Goal: Check status: Check status

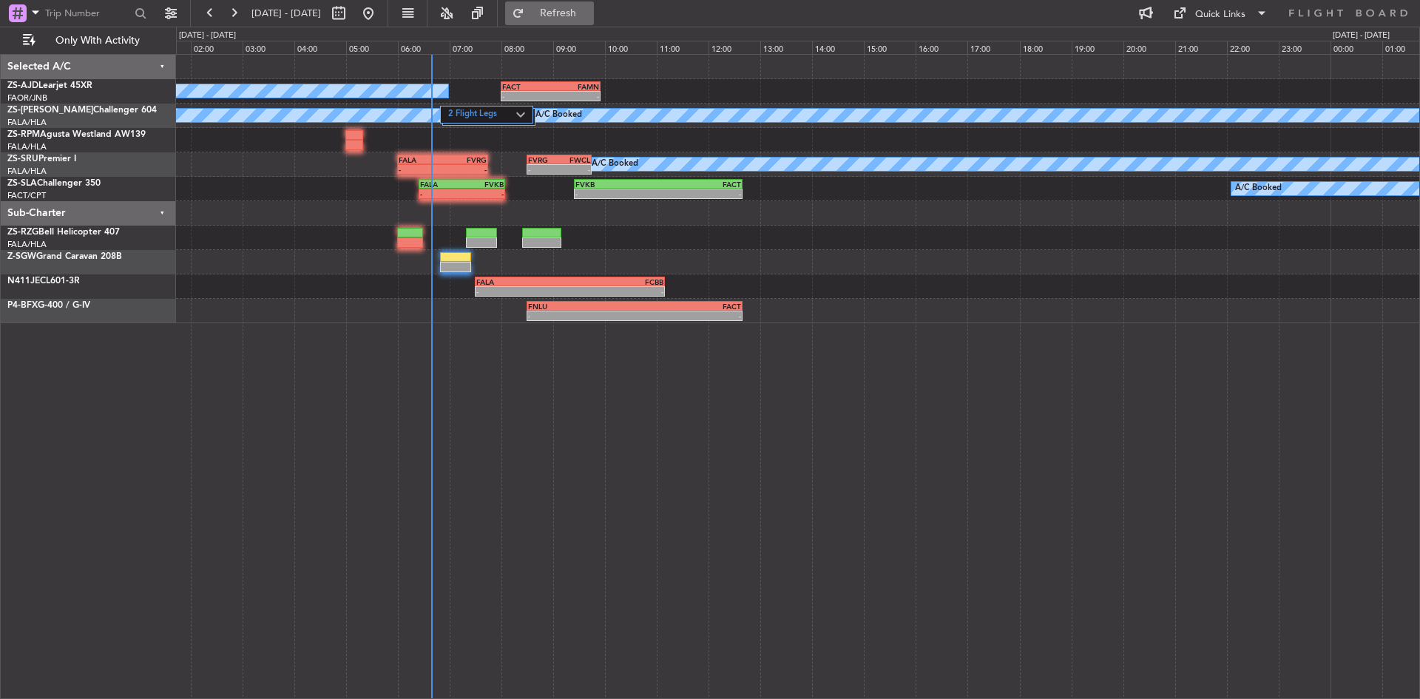
click at [587, 16] on span "Refresh" at bounding box center [558, 13] width 62 height 10
click at [573, 10] on button "Refresh" at bounding box center [549, 13] width 89 height 24
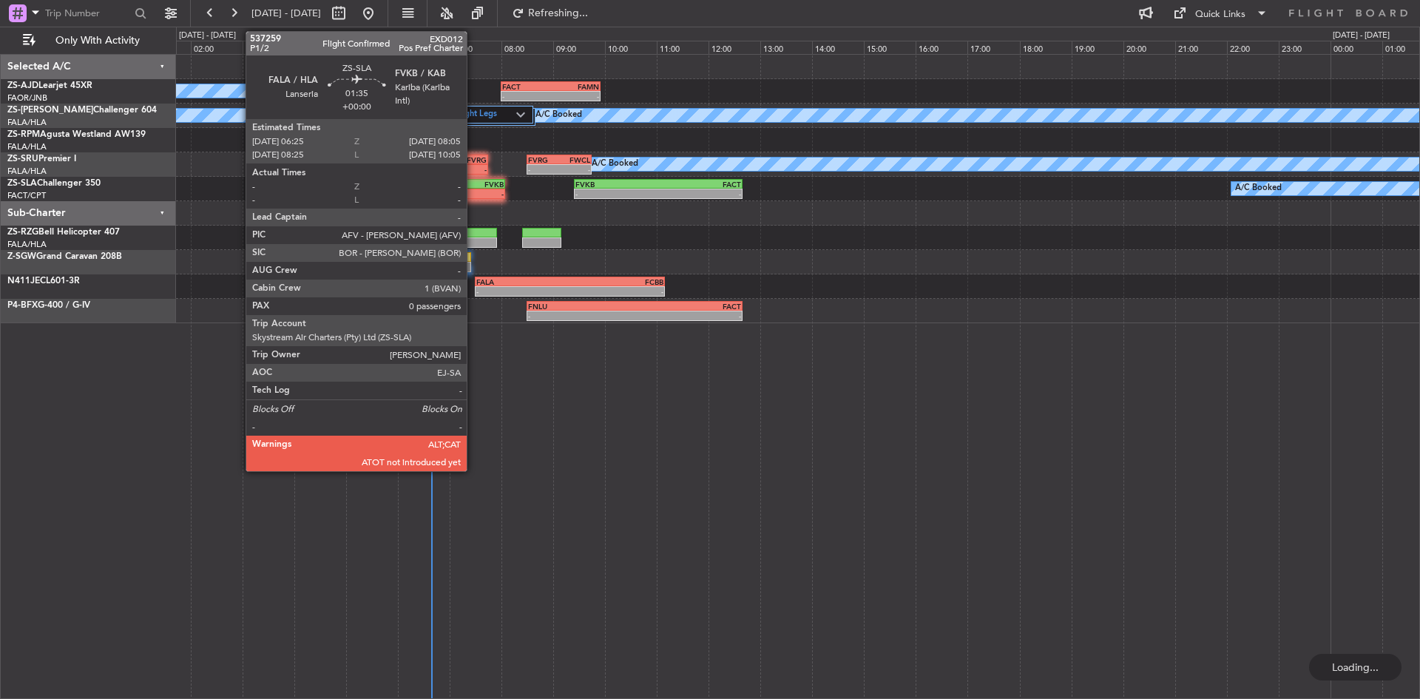
click at [473, 192] on div "-" at bounding box center [483, 193] width 42 height 9
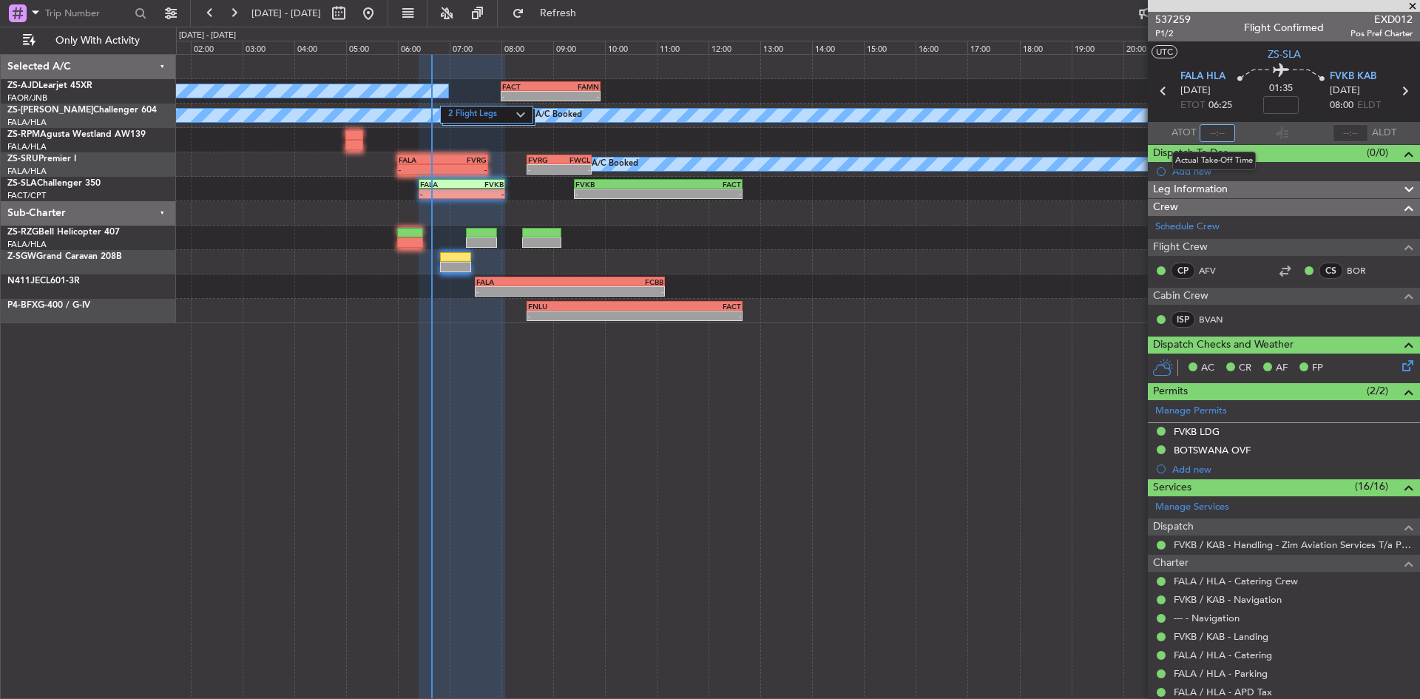
click at [1212, 132] on input "text" at bounding box center [1218, 133] width 36 height 18
type input "06:26"
drag, startPoint x: 1420, startPoint y: 4, endPoint x: 1398, endPoint y: 4, distance: 21.5
click at [1420, 4] on span at bounding box center [1413, 6] width 15 height 13
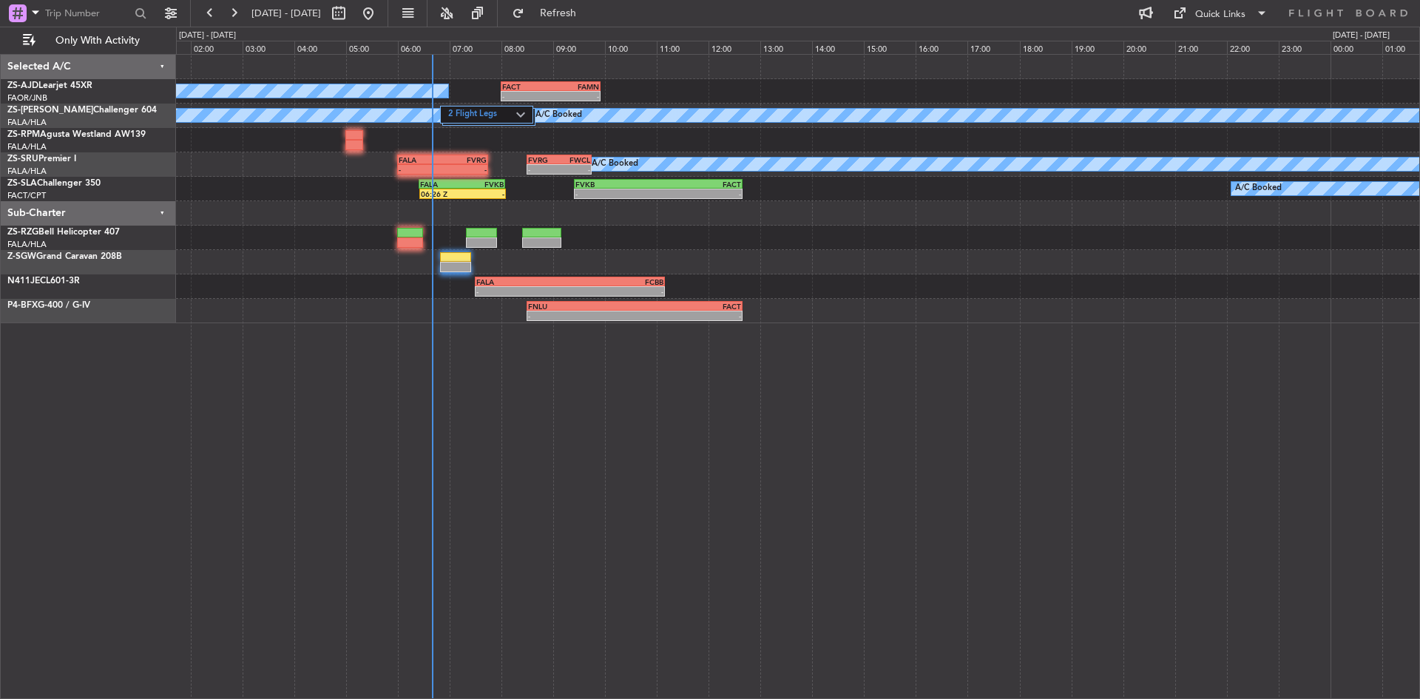
click at [567, 27] on div "A/C Booked - - FACT 08:00 Z FAMN 09:55 Z 2 Flight Legs A/C Booked A/C Booked A/…" at bounding box center [710, 363] width 1420 height 672
click at [573, 19] on button "Refresh" at bounding box center [549, 13] width 89 height 24
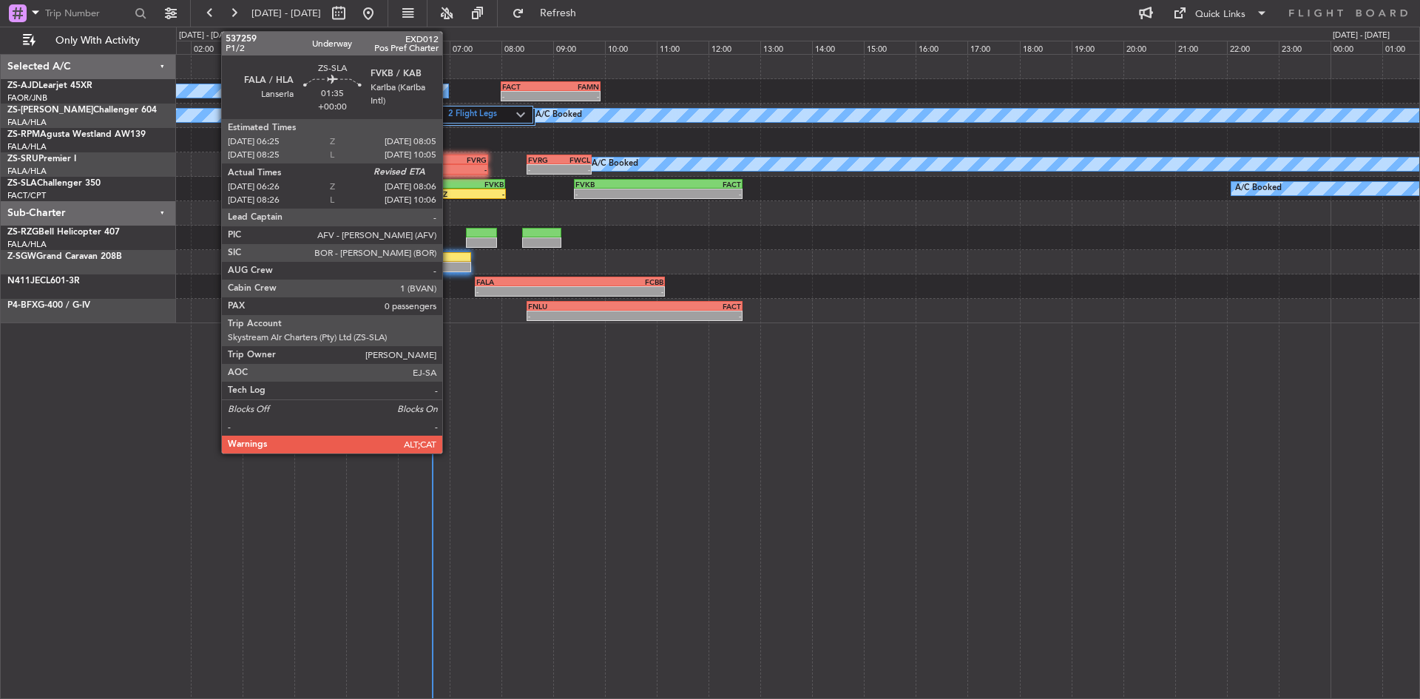
click at [449, 196] on div "06:26 Z" at bounding box center [442, 193] width 42 height 9
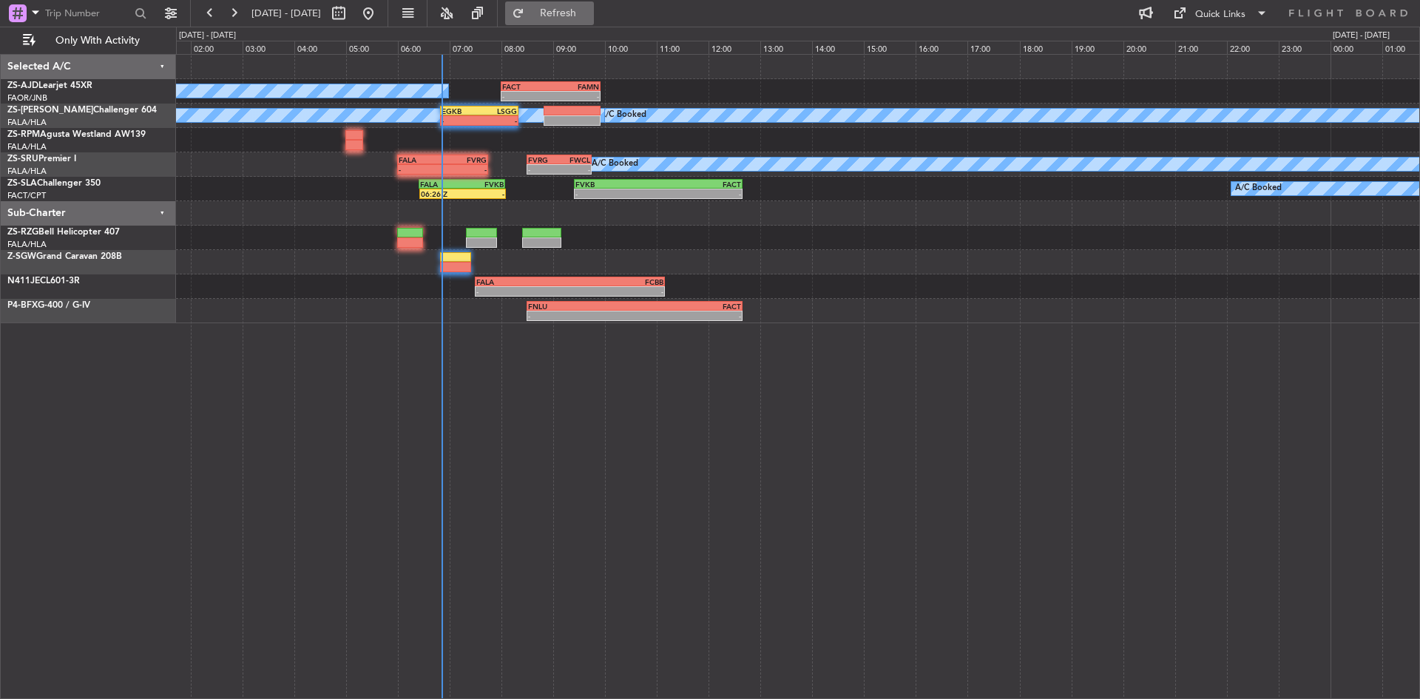
click at [564, 4] on button "Refresh" at bounding box center [549, 13] width 89 height 24
click at [233, 12] on button at bounding box center [234, 13] width 24 height 24
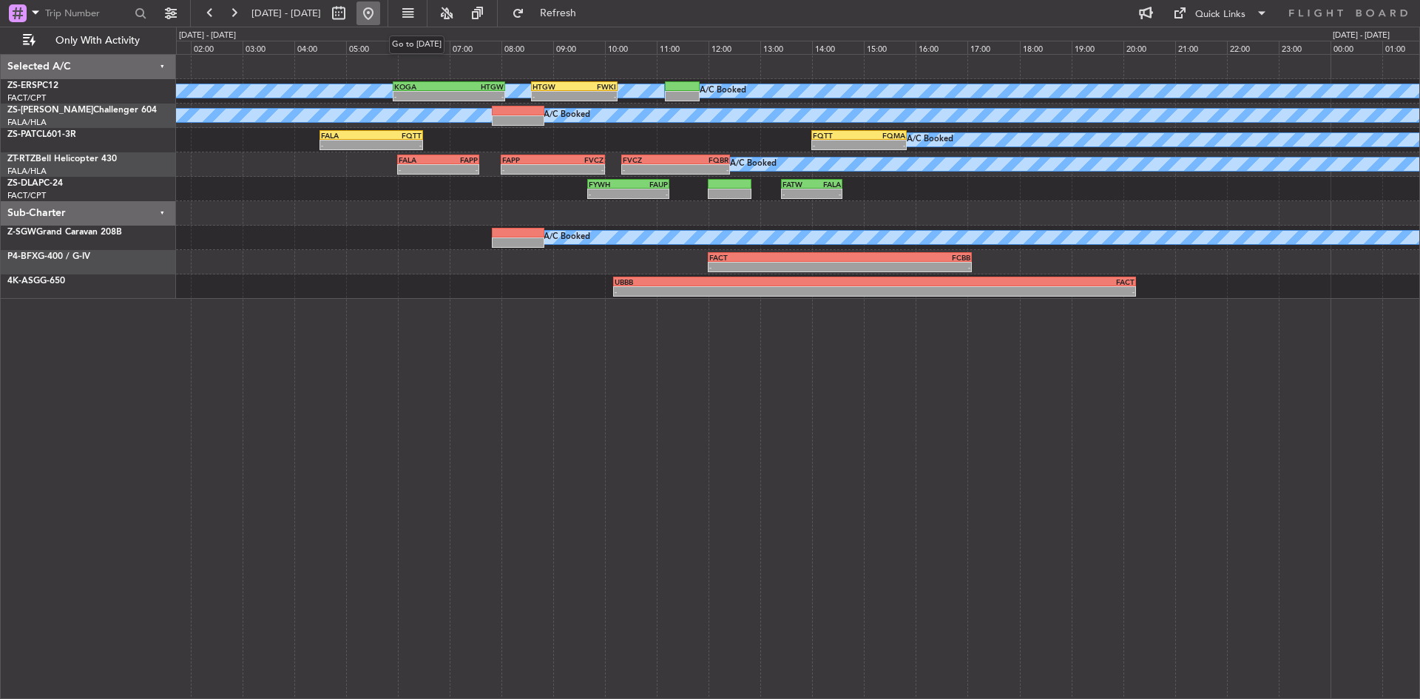
click at [380, 5] on button at bounding box center [369, 13] width 24 height 24
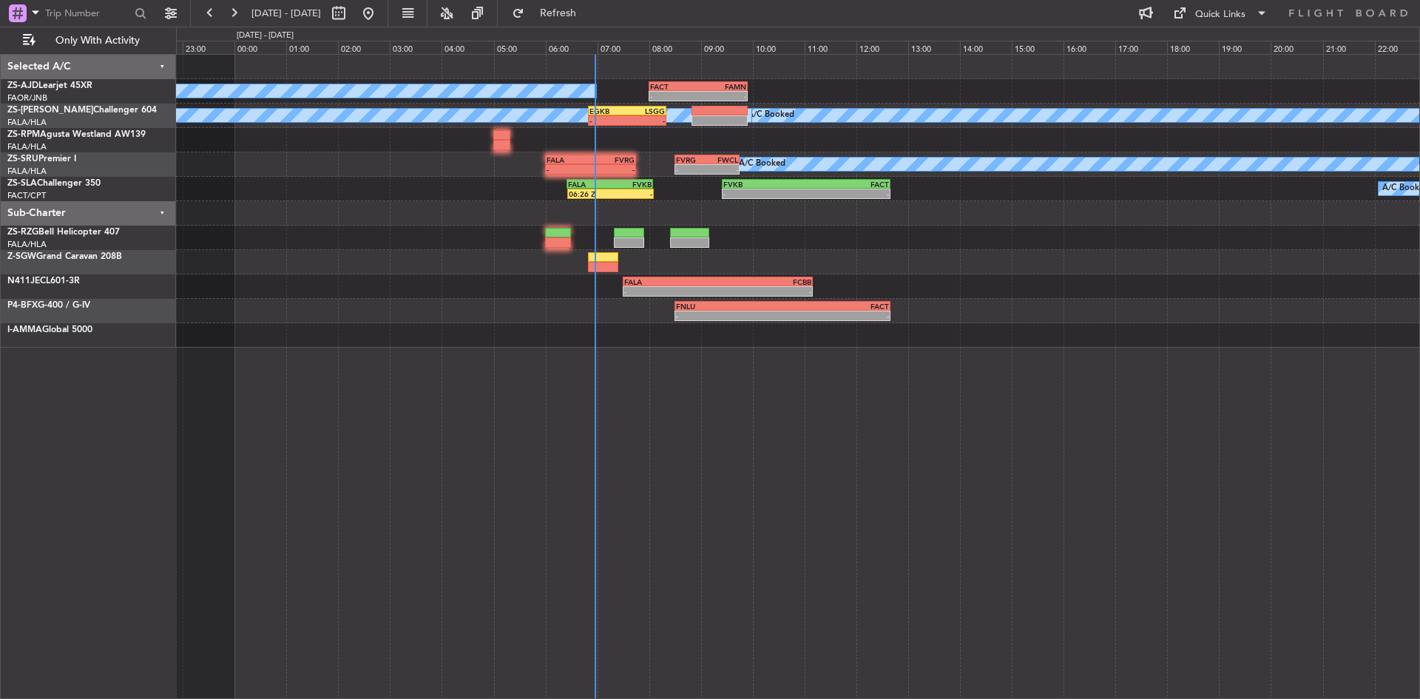
click at [366, 303] on div "- - FACT 08:00 Z FAMN 09:55 Z A/C Booked A/C Booked EGKB 06:50 Z LSGG 08:20 Z -…" at bounding box center [798, 201] width 1244 height 293
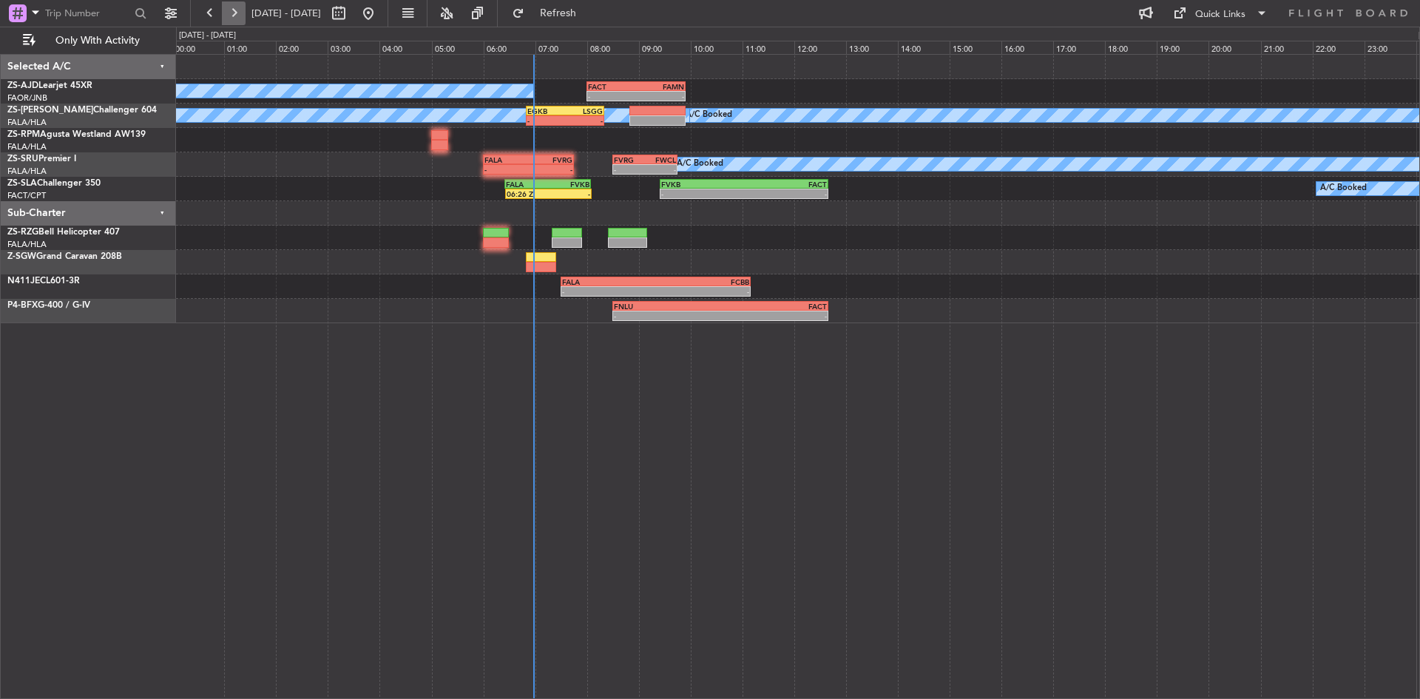
click at [238, 16] on button at bounding box center [234, 13] width 24 height 24
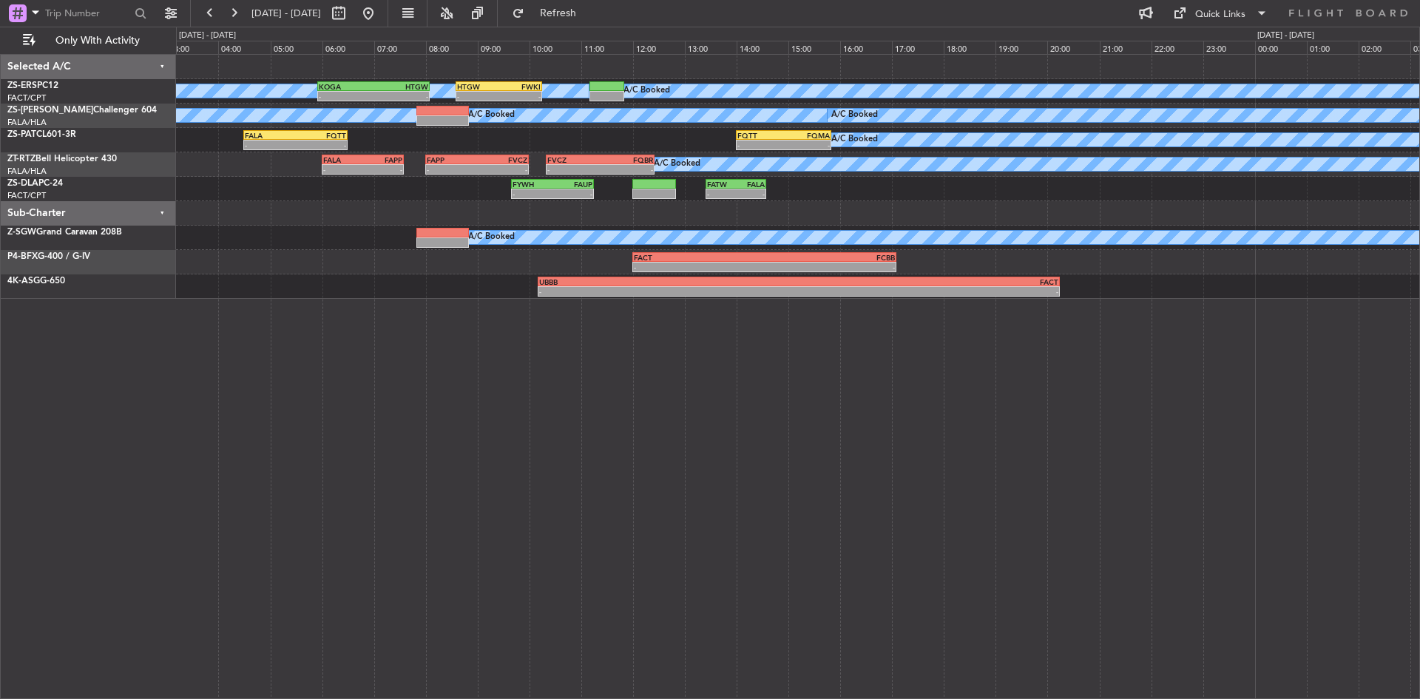
click at [221, 278] on div "A/C Booked A/C Booked A/C Booked A/C Booked A/C Booked A/C Booked A/C Booked A/…" at bounding box center [798, 177] width 1244 height 244
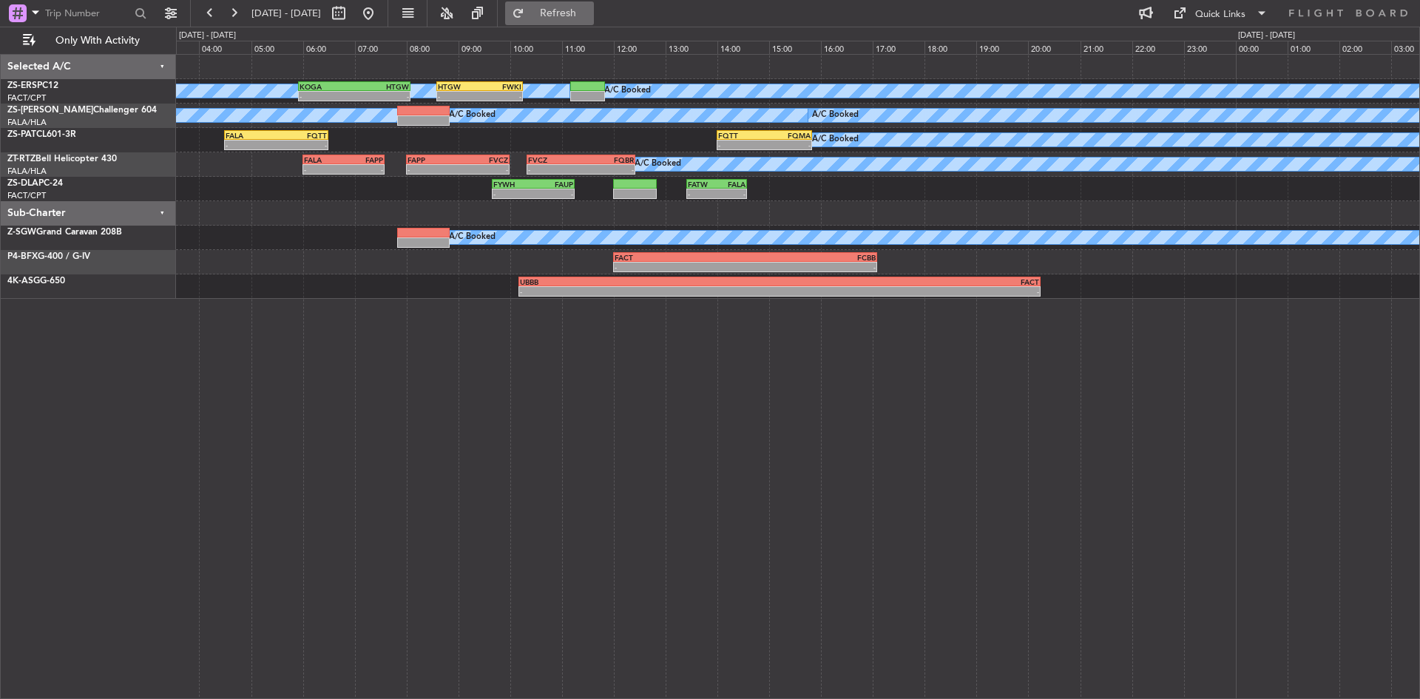
click at [579, 14] on span "Refresh" at bounding box center [558, 13] width 62 height 10
click at [284, 128] on div "A/C Booked - - FALA 04:30 Z FQTT 06:30 Z - - FQTT 14:00 Z FQMA 15:50 Z" at bounding box center [798, 140] width 1244 height 24
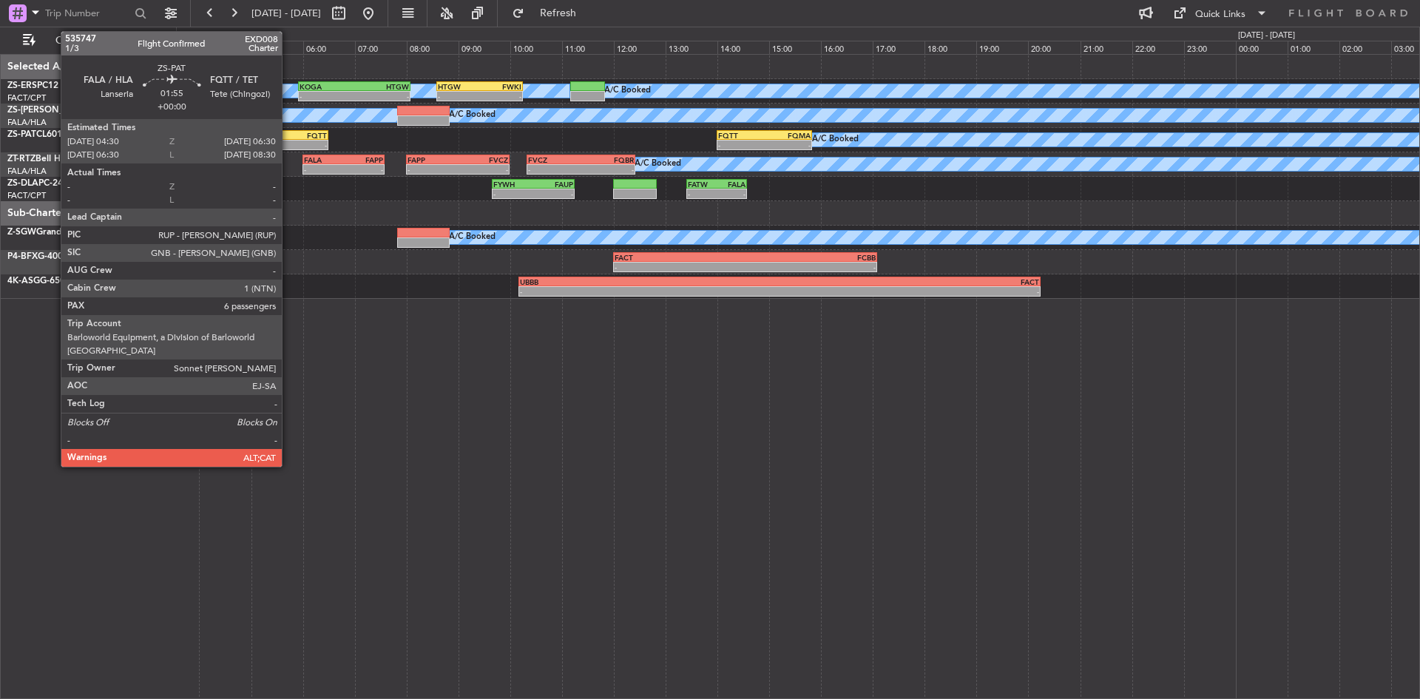
click at [289, 141] on div "-" at bounding box center [302, 145] width 50 height 9
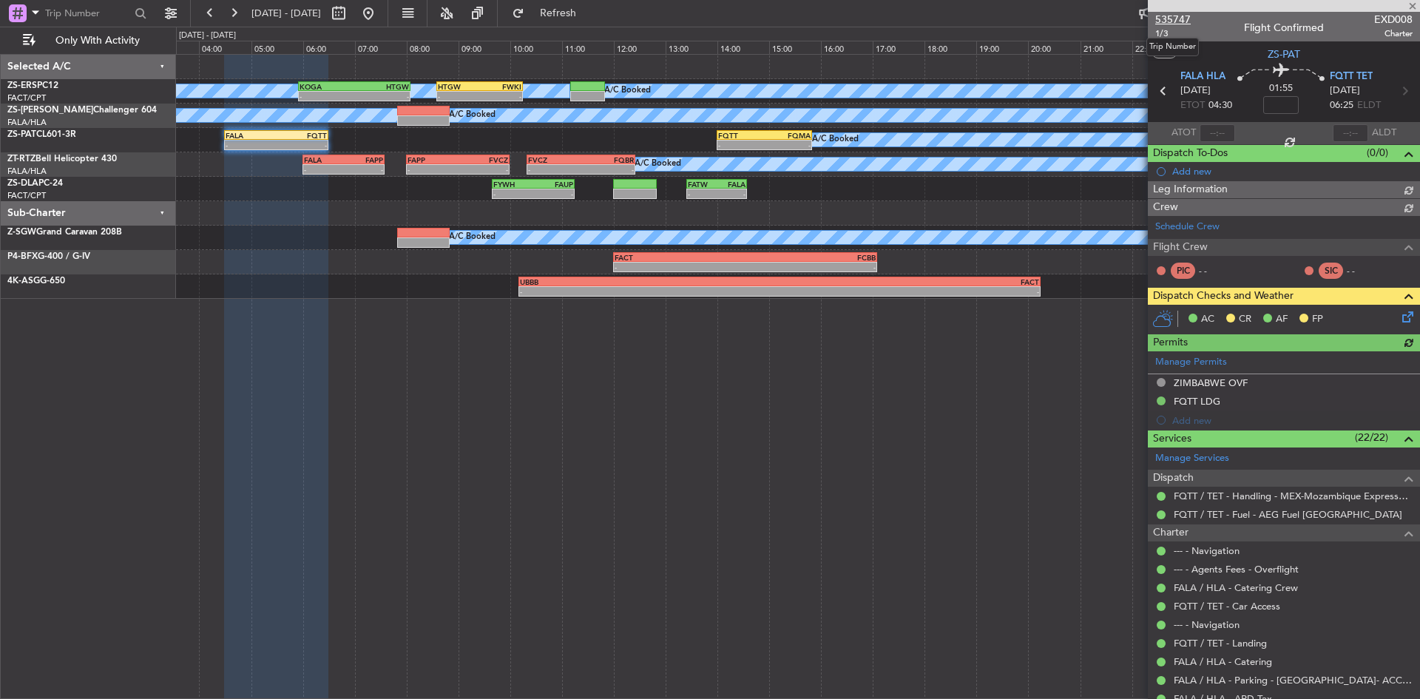
click at [1181, 18] on span "535747" at bounding box center [1174, 20] width 36 height 16
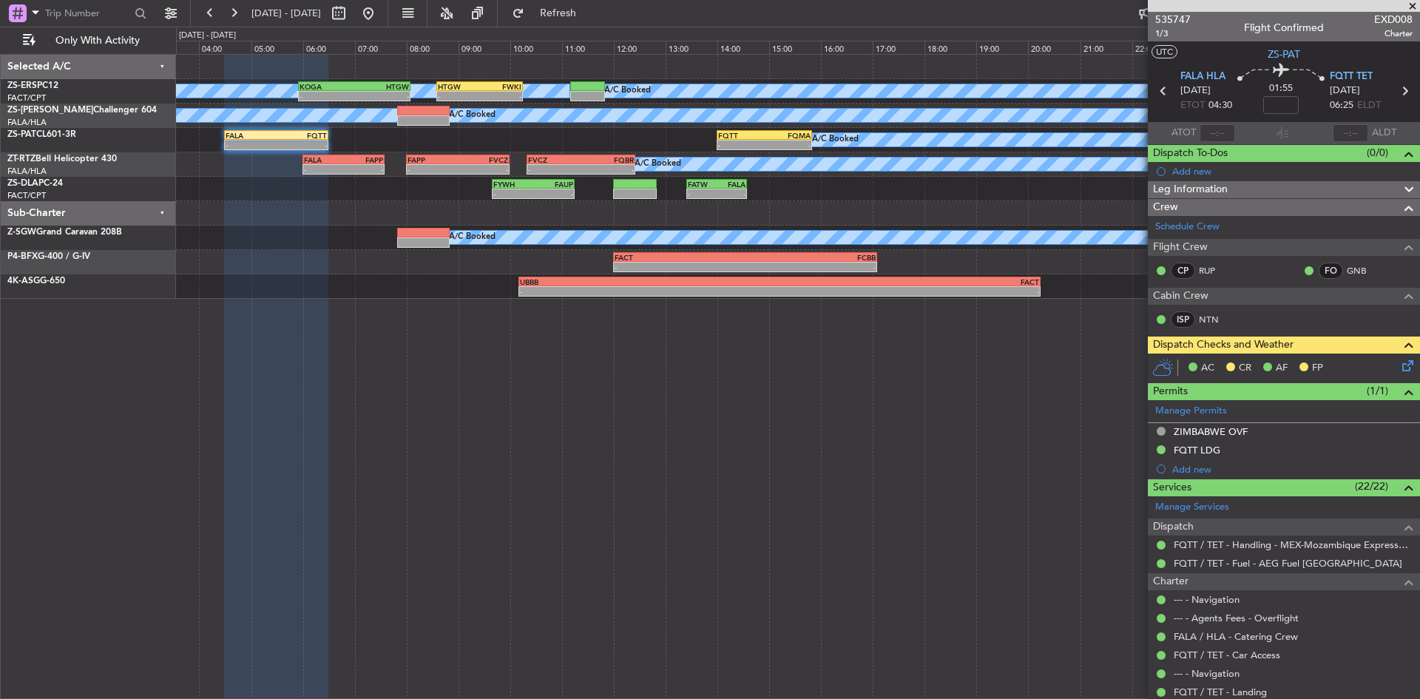
drag, startPoint x: 1417, startPoint y: 7, endPoint x: 1346, endPoint y: 1, distance: 71.3
click at [1417, 7] on span at bounding box center [1413, 6] width 15 height 13
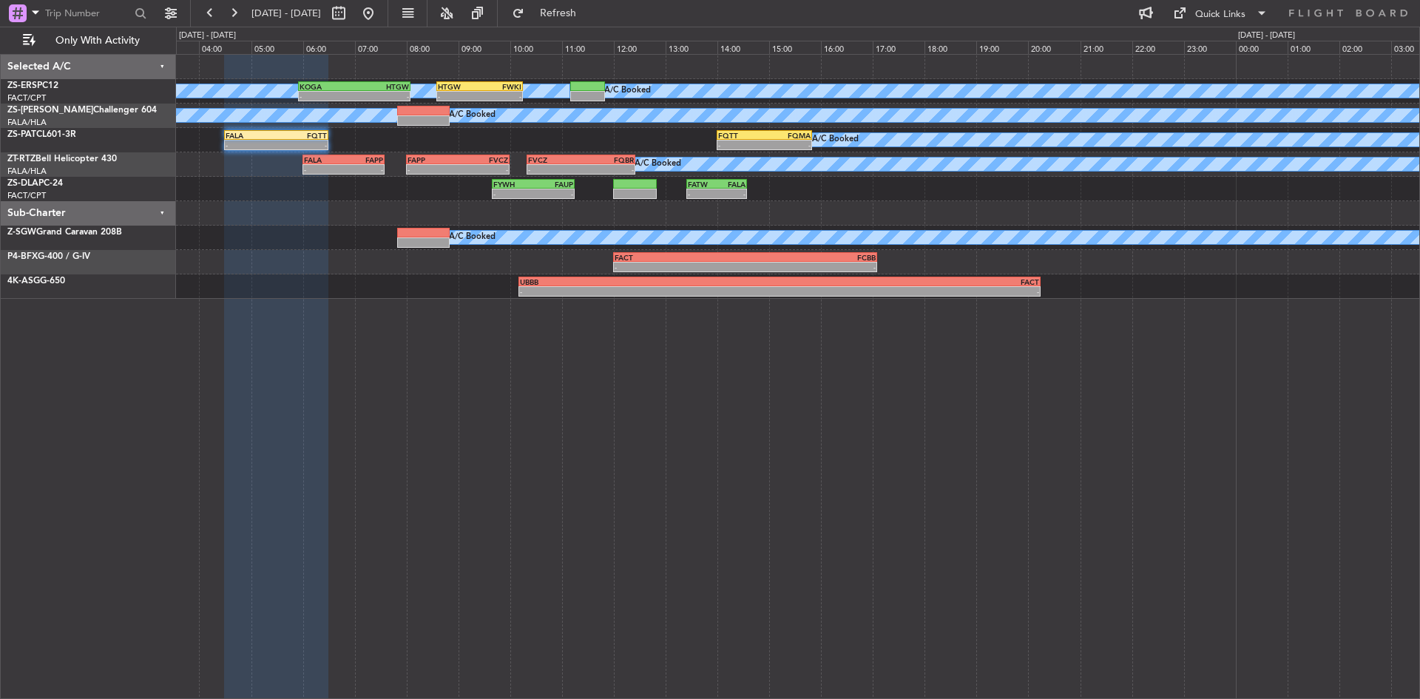
type input "0"
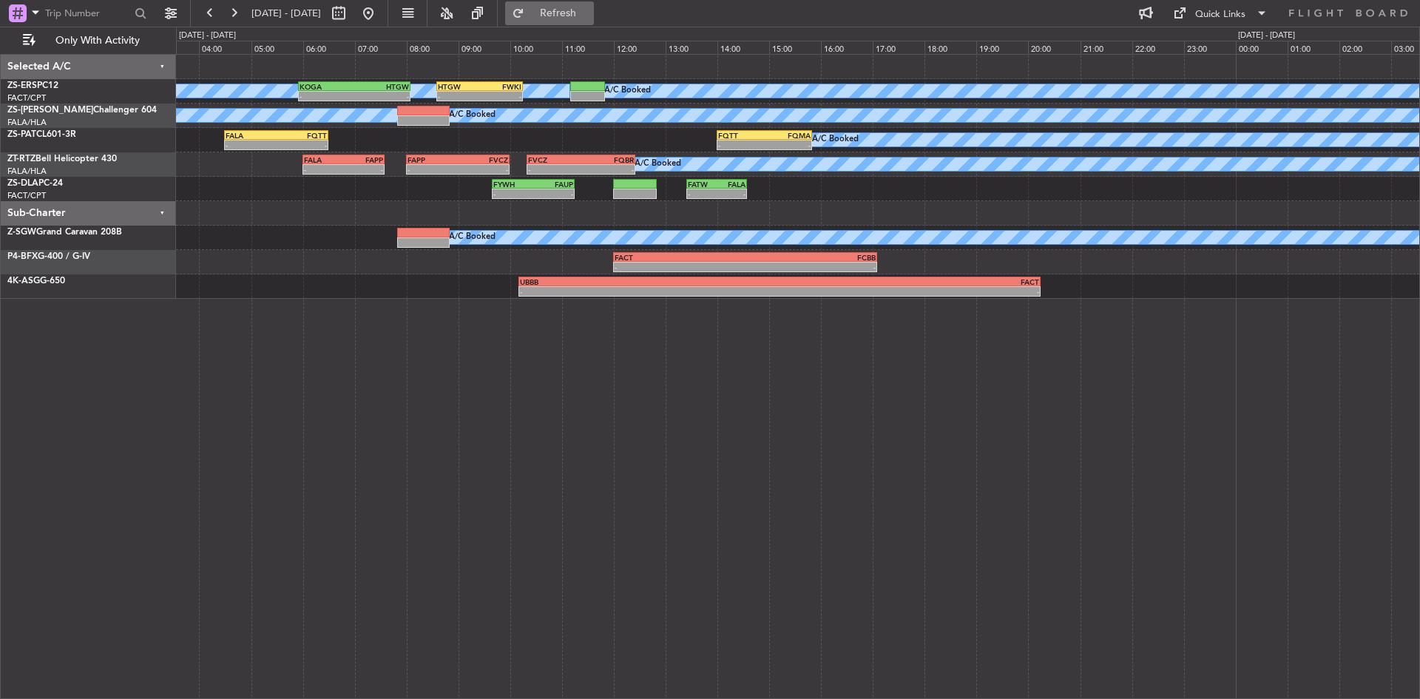
click at [584, 7] on button "Refresh" at bounding box center [549, 13] width 89 height 24
click at [380, 11] on button at bounding box center [369, 13] width 24 height 24
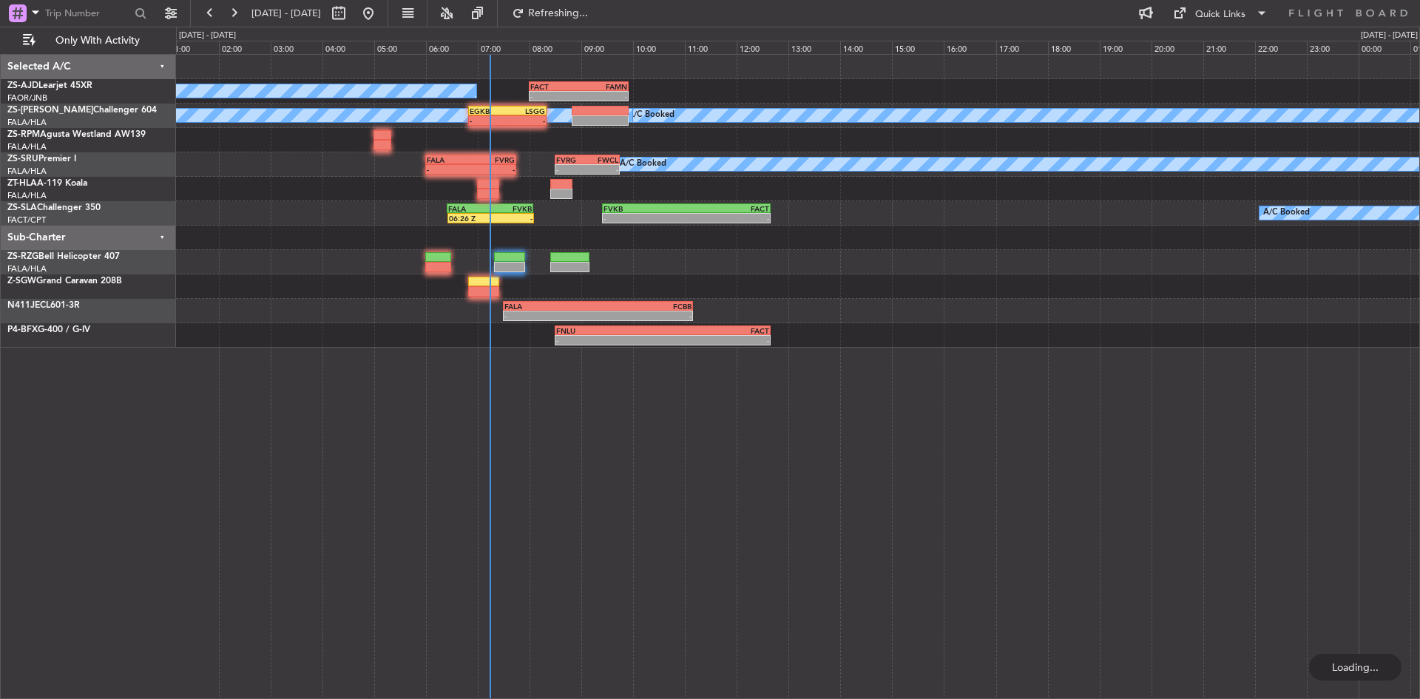
click at [203, 301] on div "- - FACT 08:00 Z FAMN 09:55 Z A/C Booked A/C Booked A/C Booked EGKB 06:50 Z LSG…" at bounding box center [798, 201] width 1244 height 293
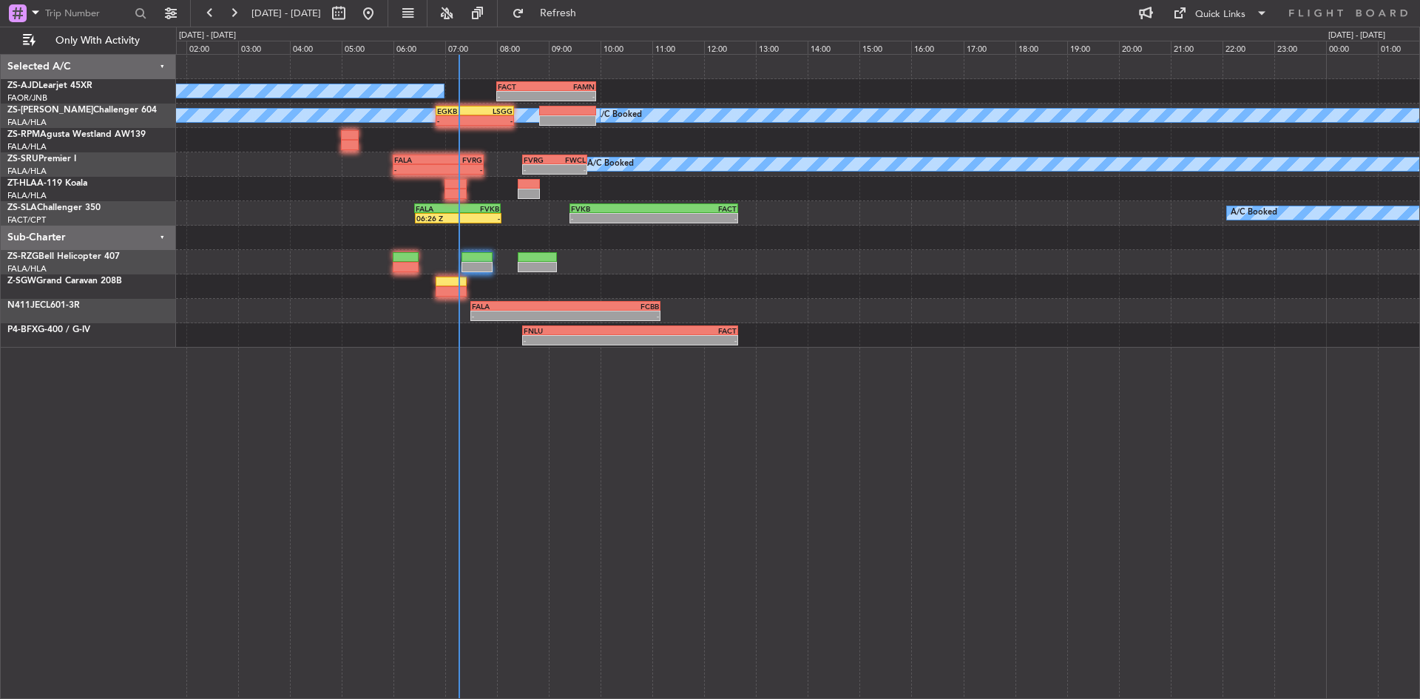
click at [317, 327] on div "A/C Booked - - FACT 08:00 Z FAMN 09:55 Z A/C Booked A/C Booked - - EGKB 06:50 Z…" at bounding box center [798, 201] width 1244 height 293
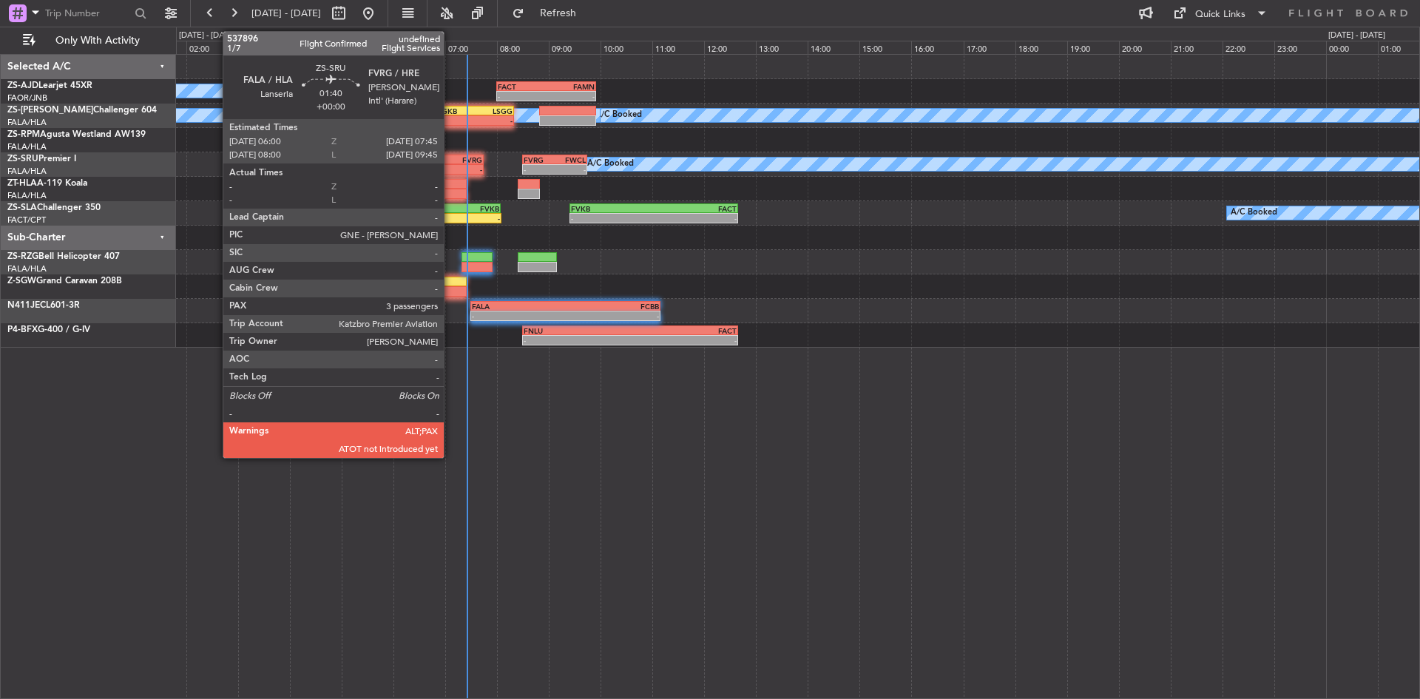
click at [451, 163] on div "FVRG" at bounding box center [460, 159] width 44 height 9
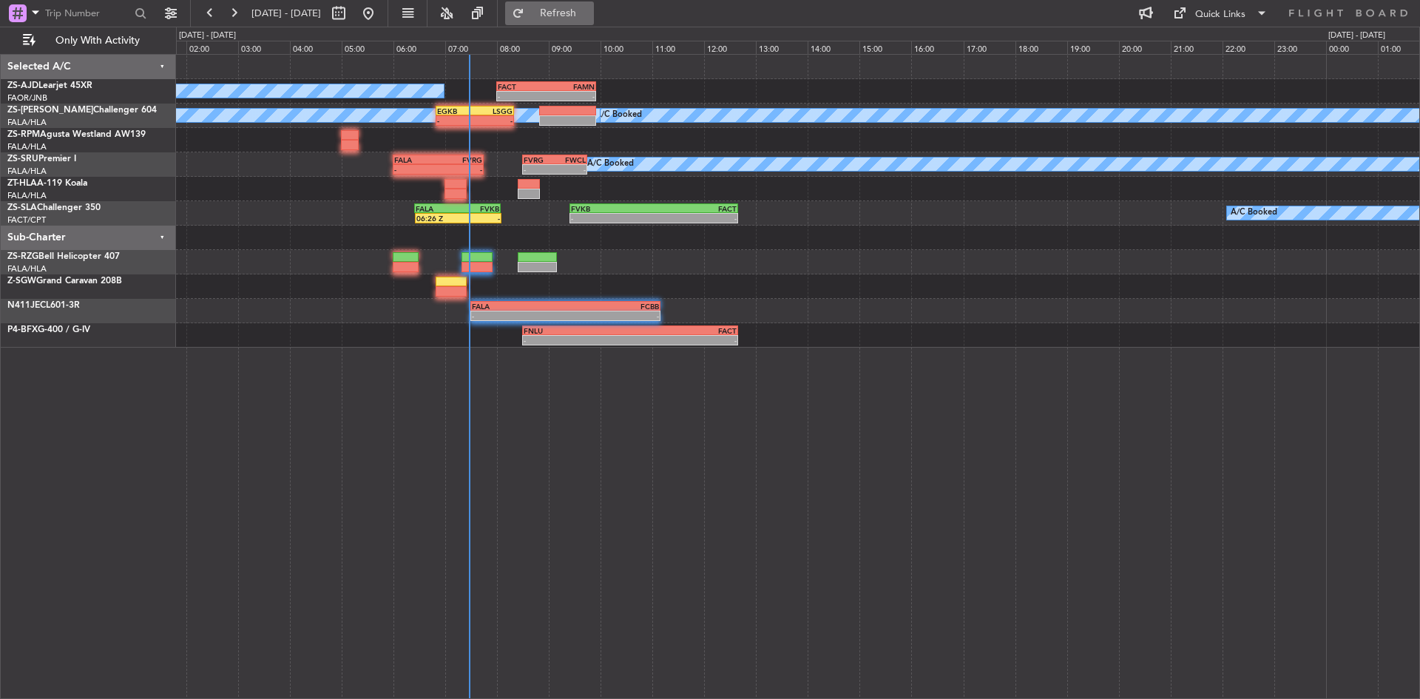
click at [583, 4] on button "Refresh" at bounding box center [549, 13] width 89 height 24
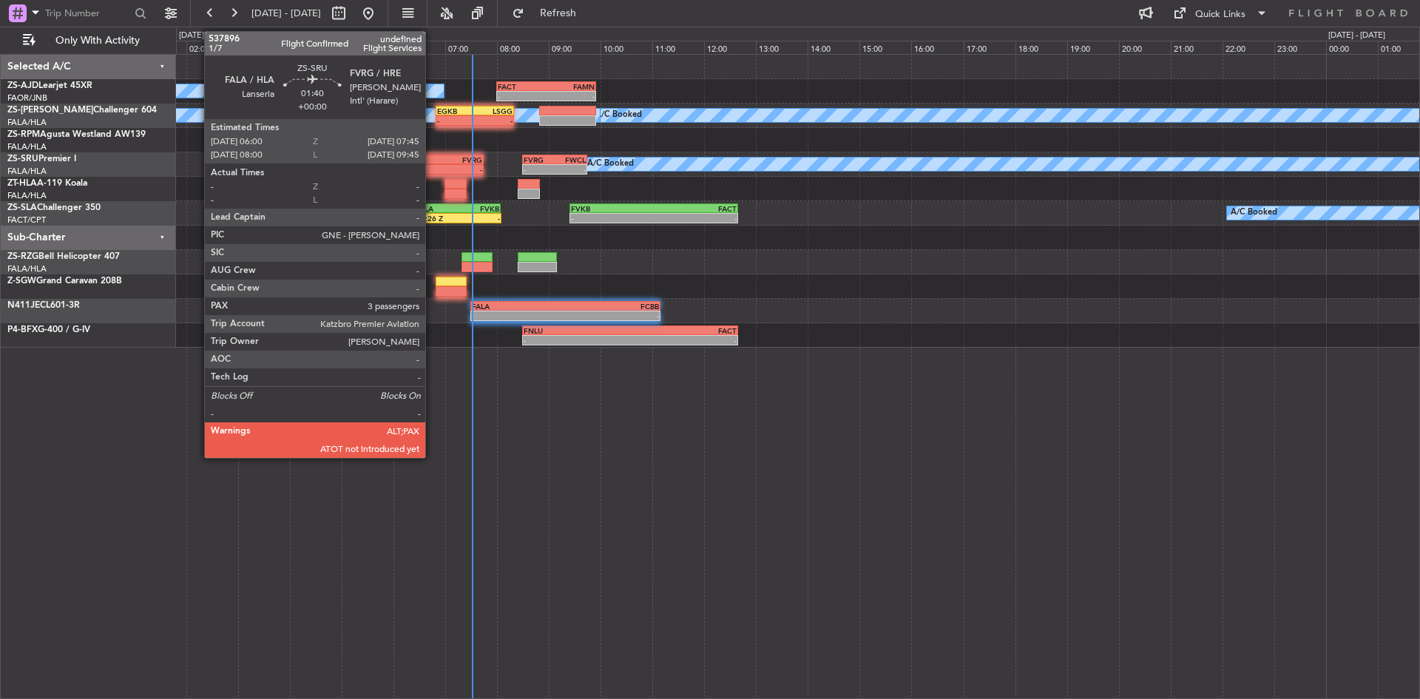
click at [432, 164] on div "- -" at bounding box center [438, 169] width 91 height 10
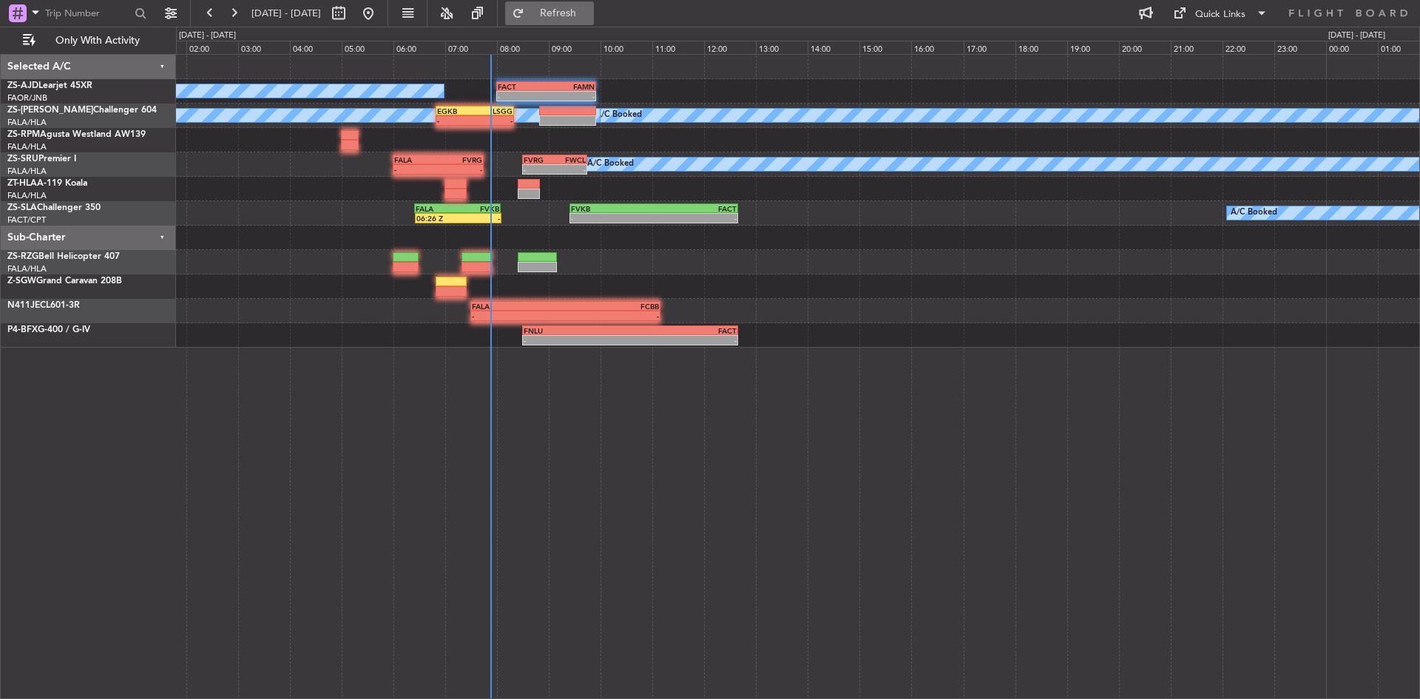
click at [590, 10] on span "Refresh" at bounding box center [558, 13] width 62 height 10
drag, startPoint x: 579, startPoint y: 13, endPoint x: 547, endPoint y: 2, distance: 34.2
click at [579, 13] on span "Refresh" at bounding box center [558, 13] width 62 height 10
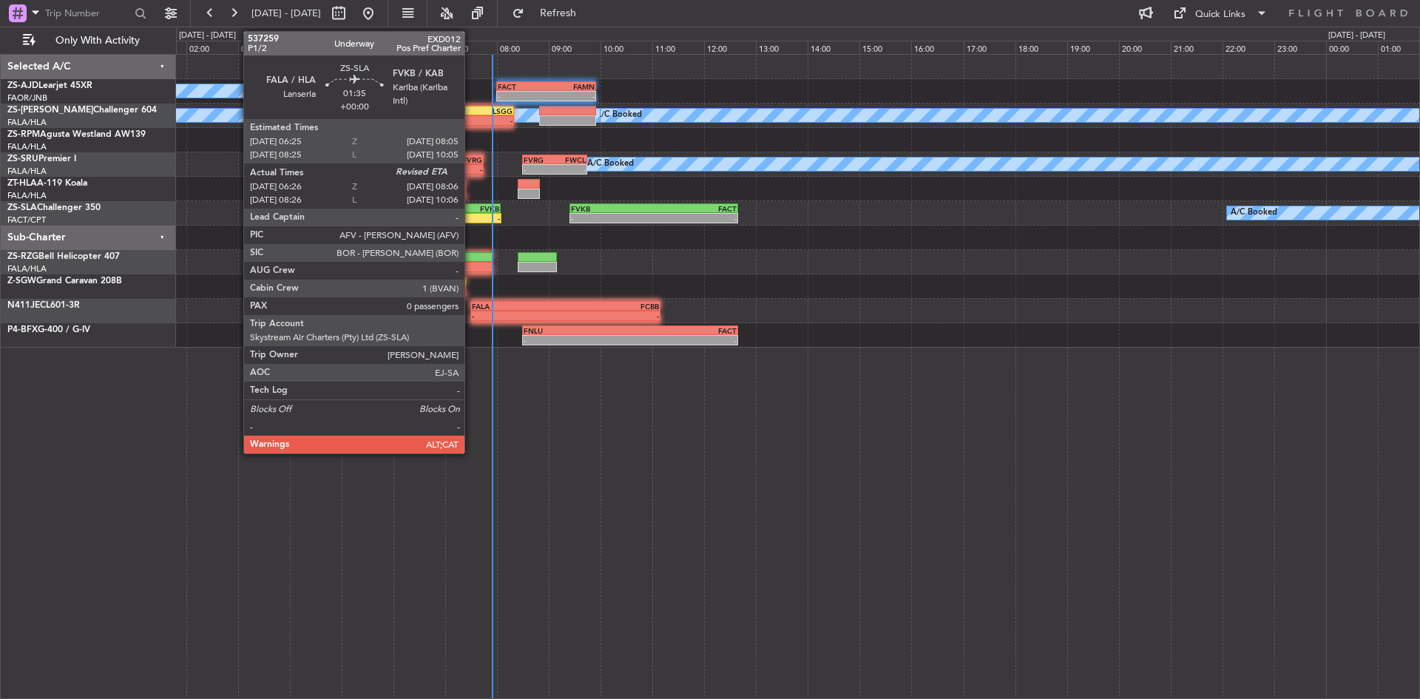
click at [471, 215] on div "-" at bounding box center [480, 218] width 42 height 9
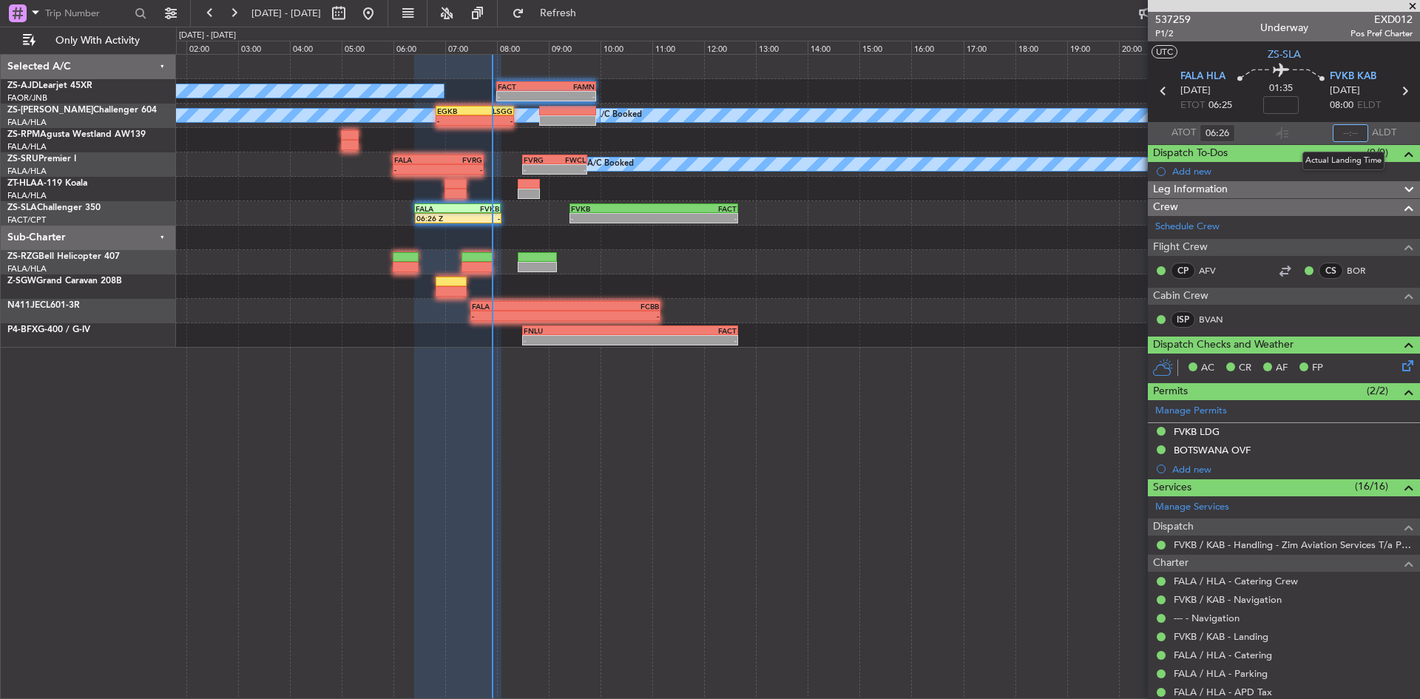
click at [1345, 130] on input "text" at bounding box center [1351, 133] width 36 height 18
type input "07:51"
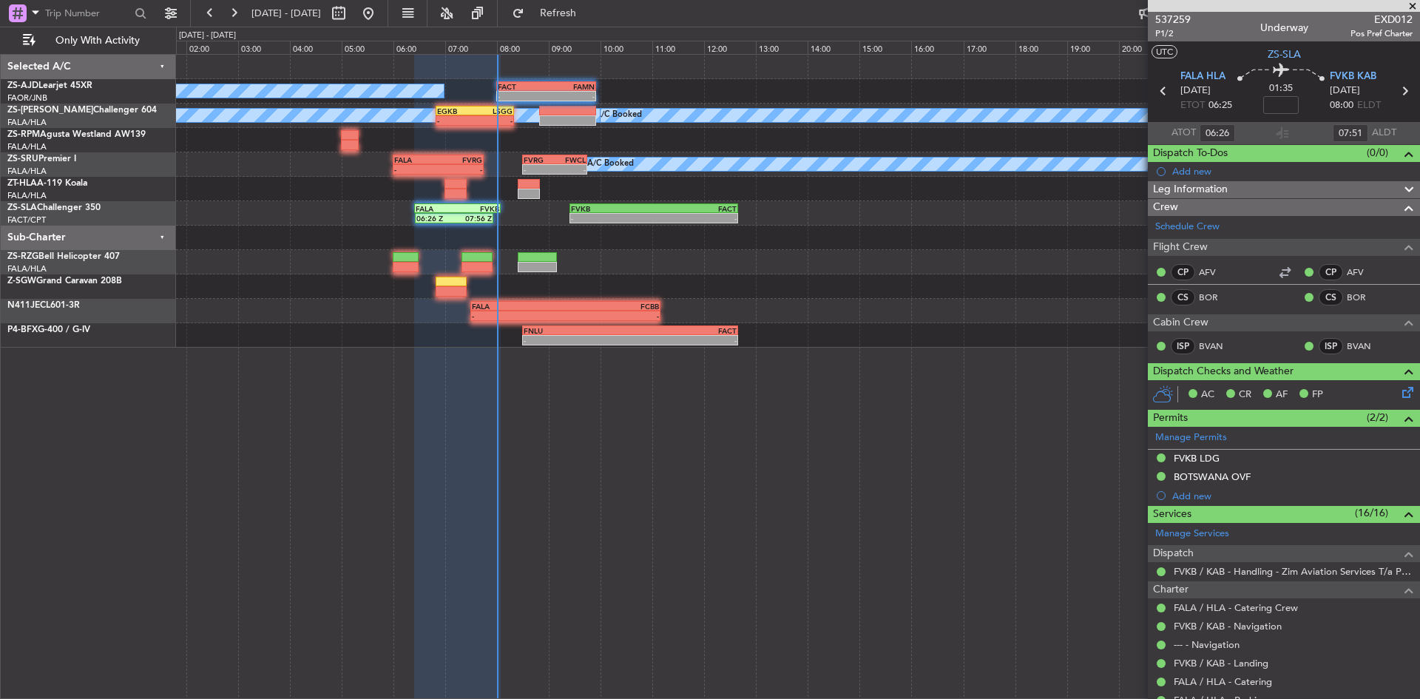
drag, startPoint x: 599, startPoint y: 12, endPoint x: 605, endPoint y: 25, distance: 14.9
click at [590, 12] on span "Refresh" at bounding box center [558, 13] width 62 height 10
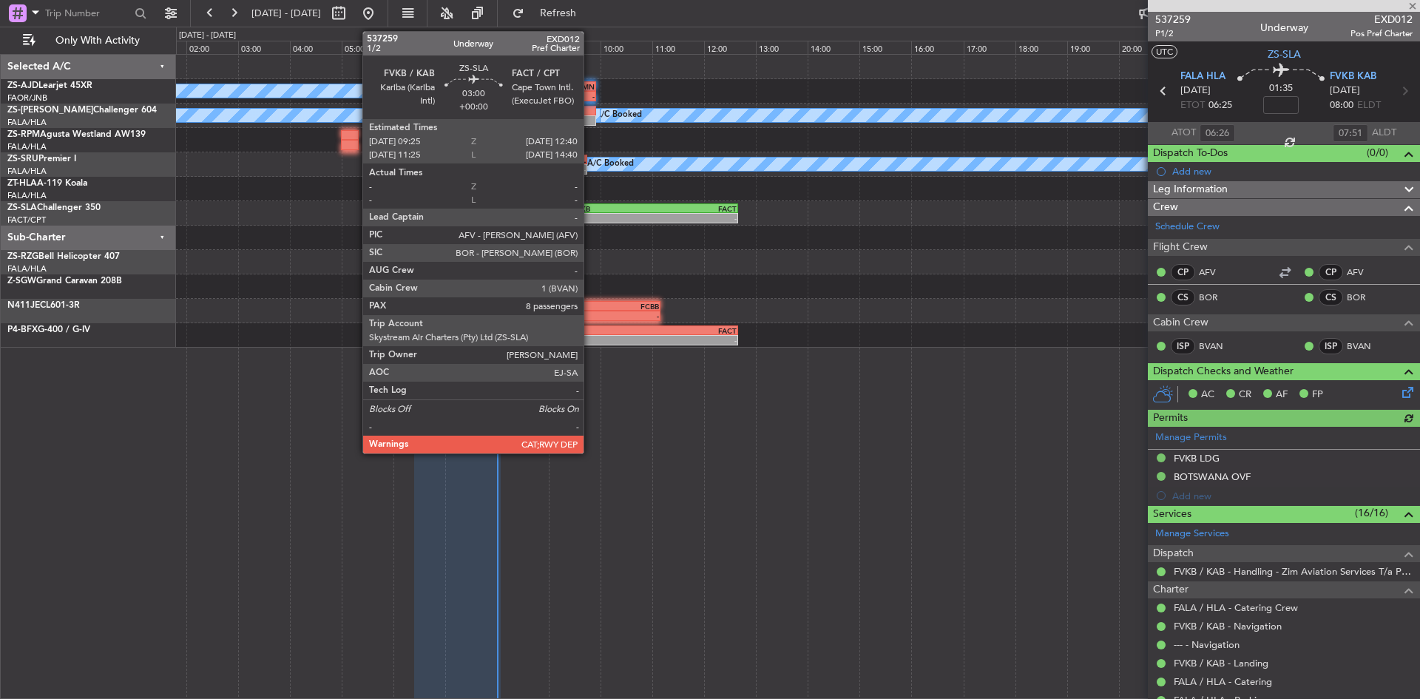
click at [590, 204] on div "FVKB" at bounding box center [612, 208] width 83 height 9
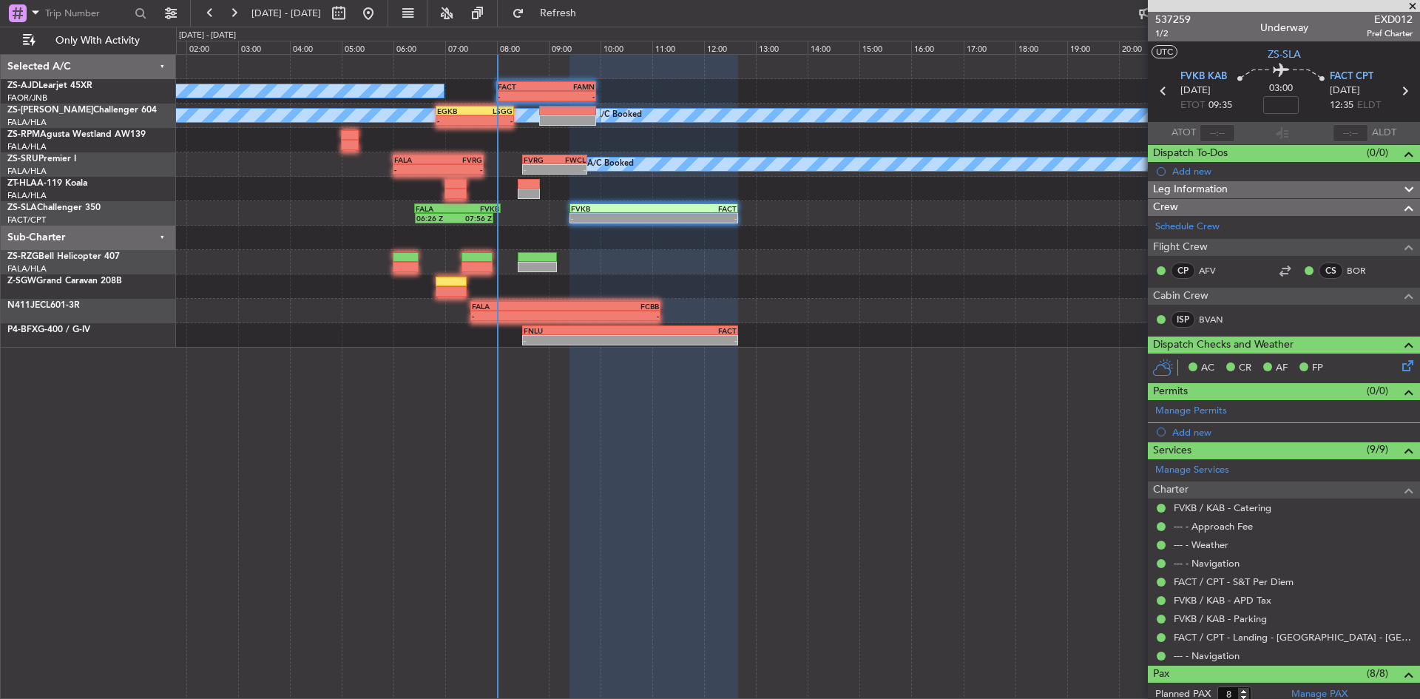
click at [1415, 4] on span at bounding box center [1413, 6] width 15 height 13
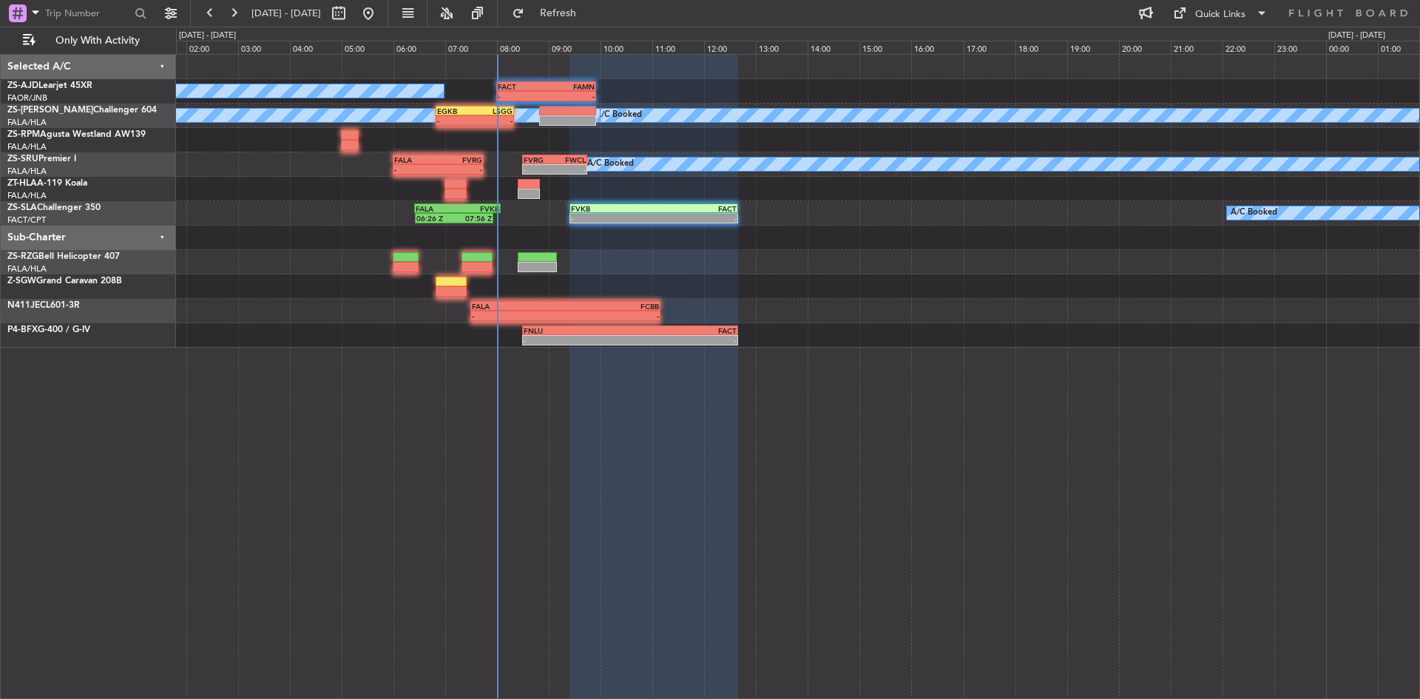
type input "0"
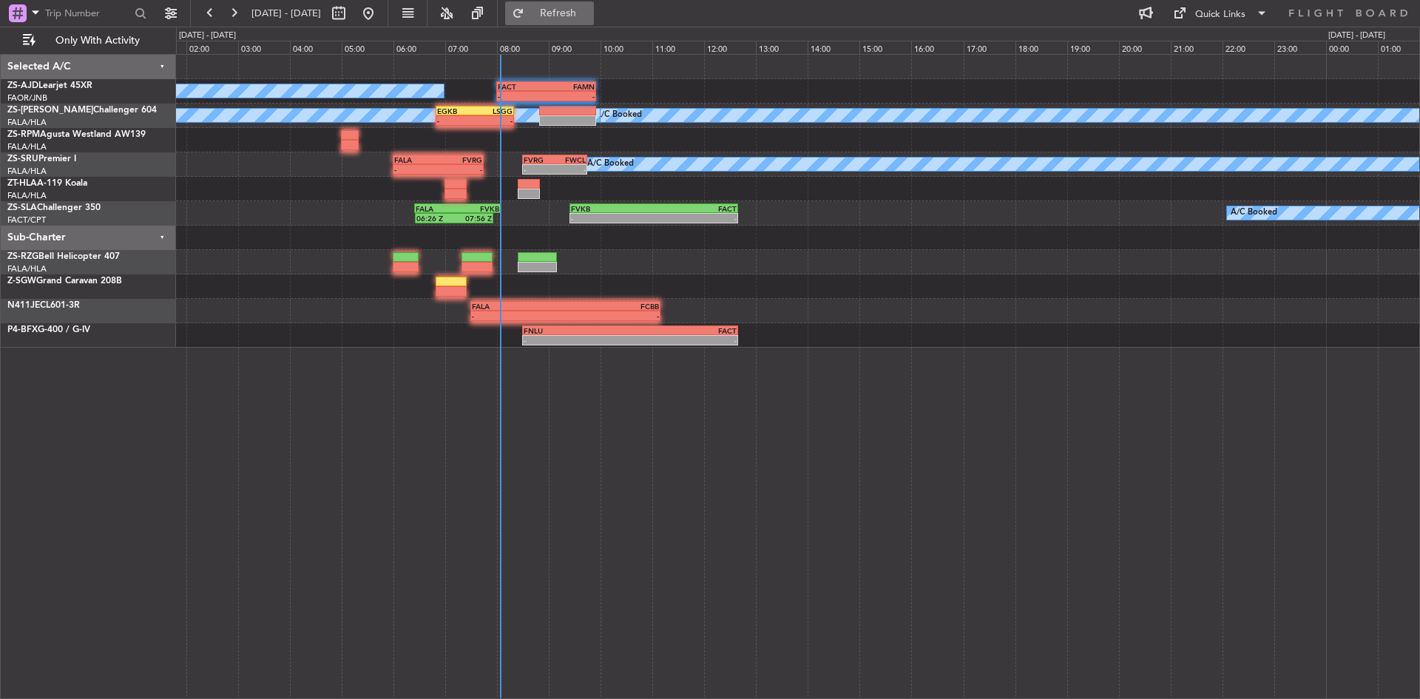
click at [590, 9] on span "Refresh" at bounding box center [558, 13] width 62 height 10
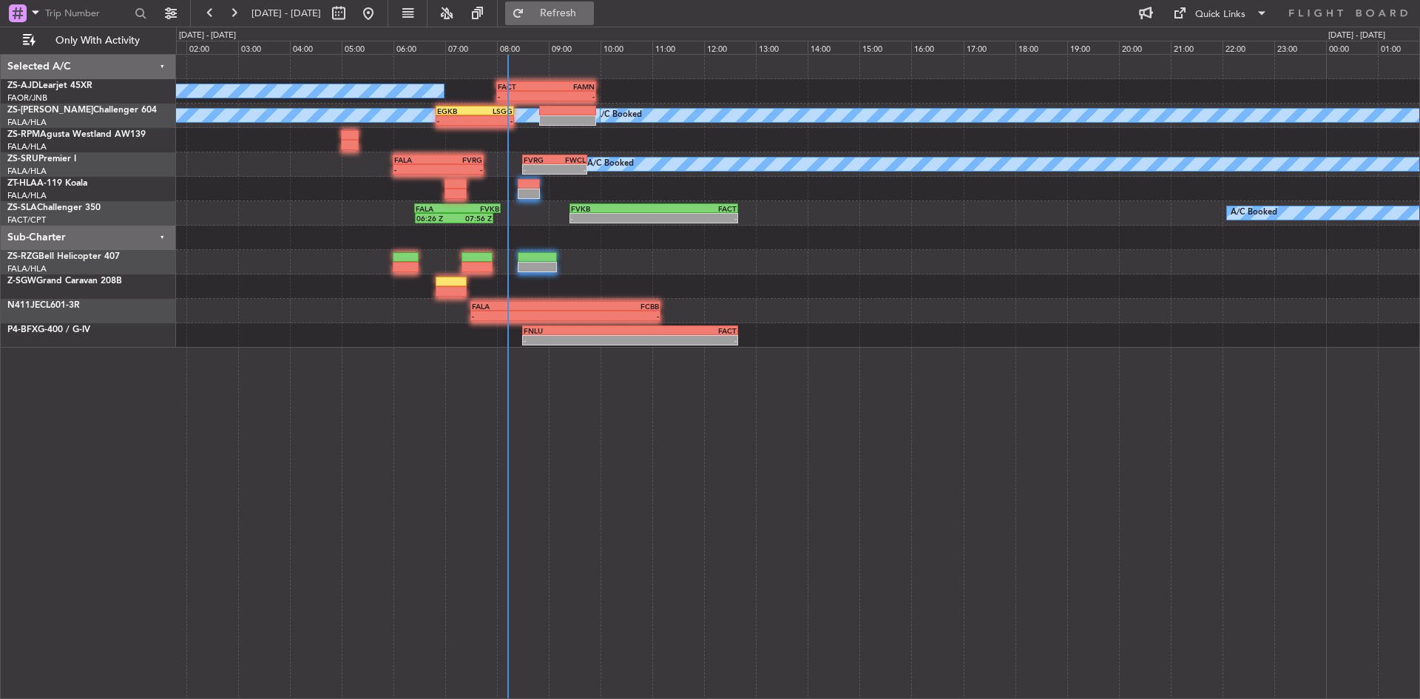
click at [590, 9] on span "Refresh" at bounding box center [558, 13] width 62 height 10
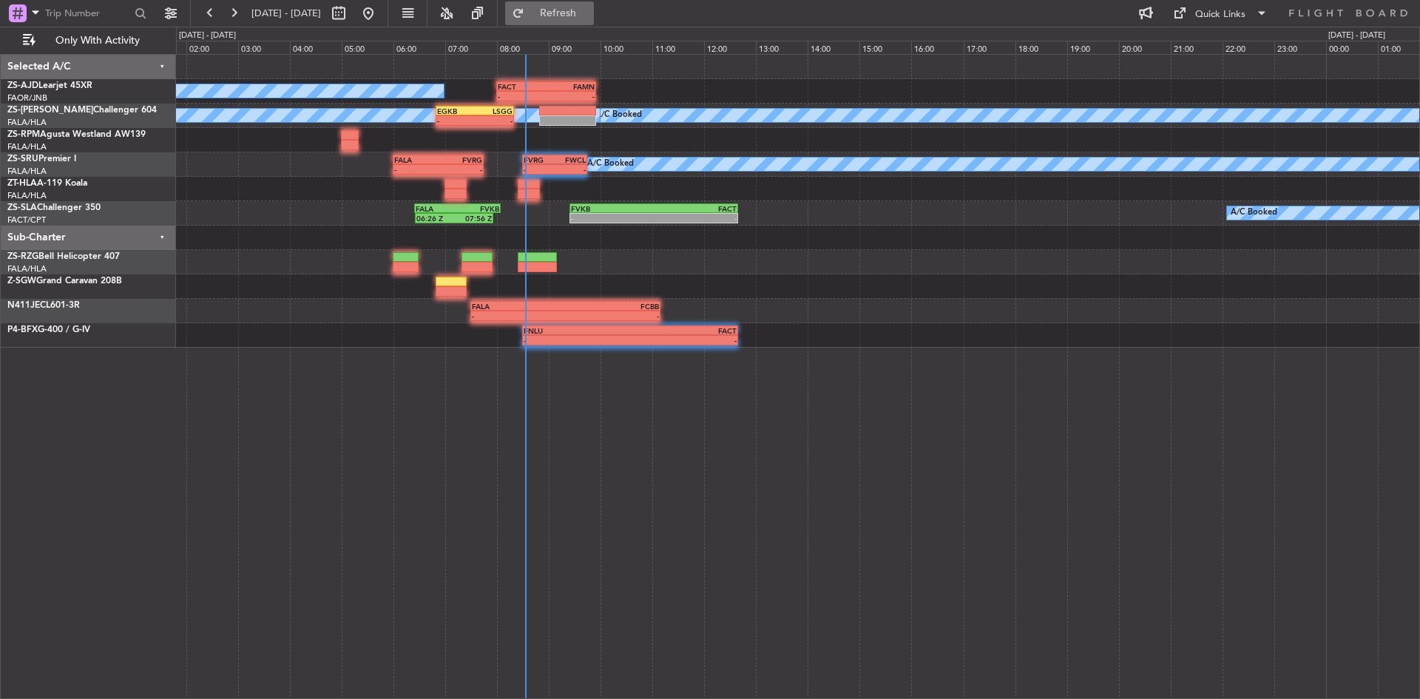
click at [590, 13] on span "Refresh" at bounding box center [558, 13] width 62 height 10
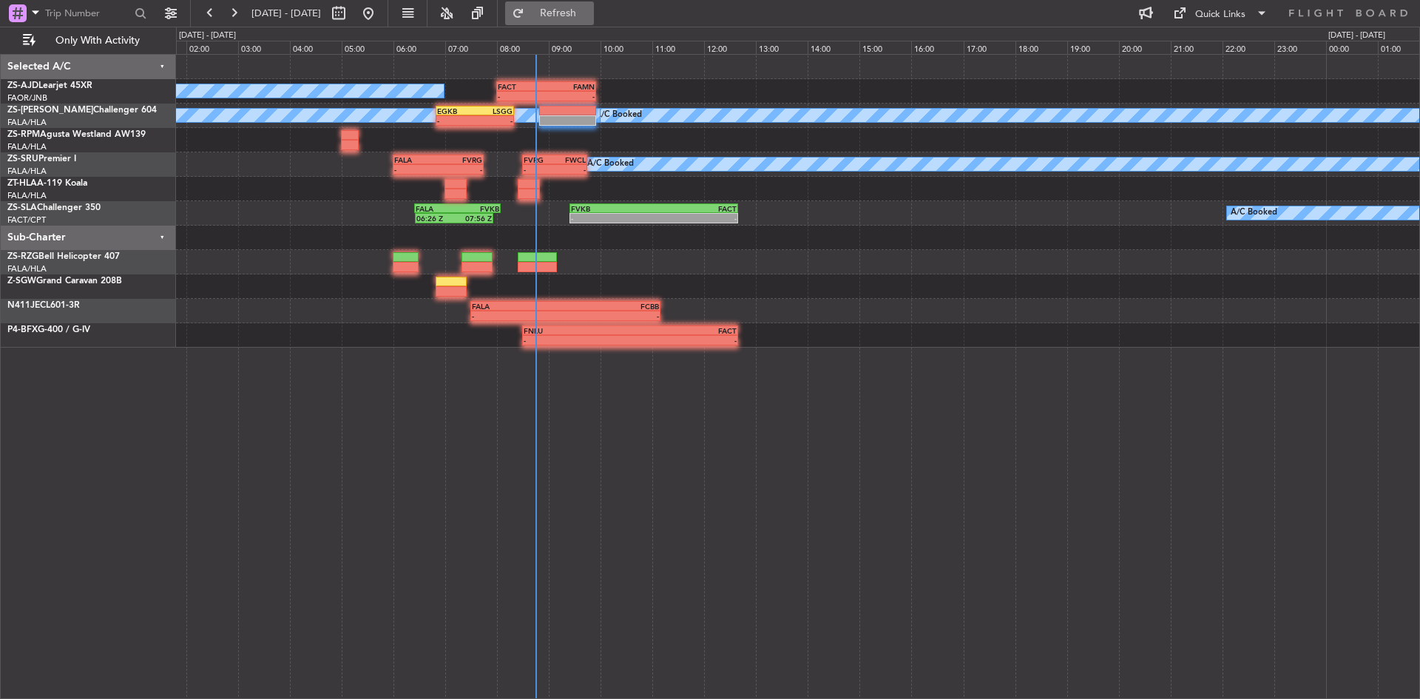
click at [588, 13] on span "Refresh" at bounding box center [558, 13] width 62 height 10
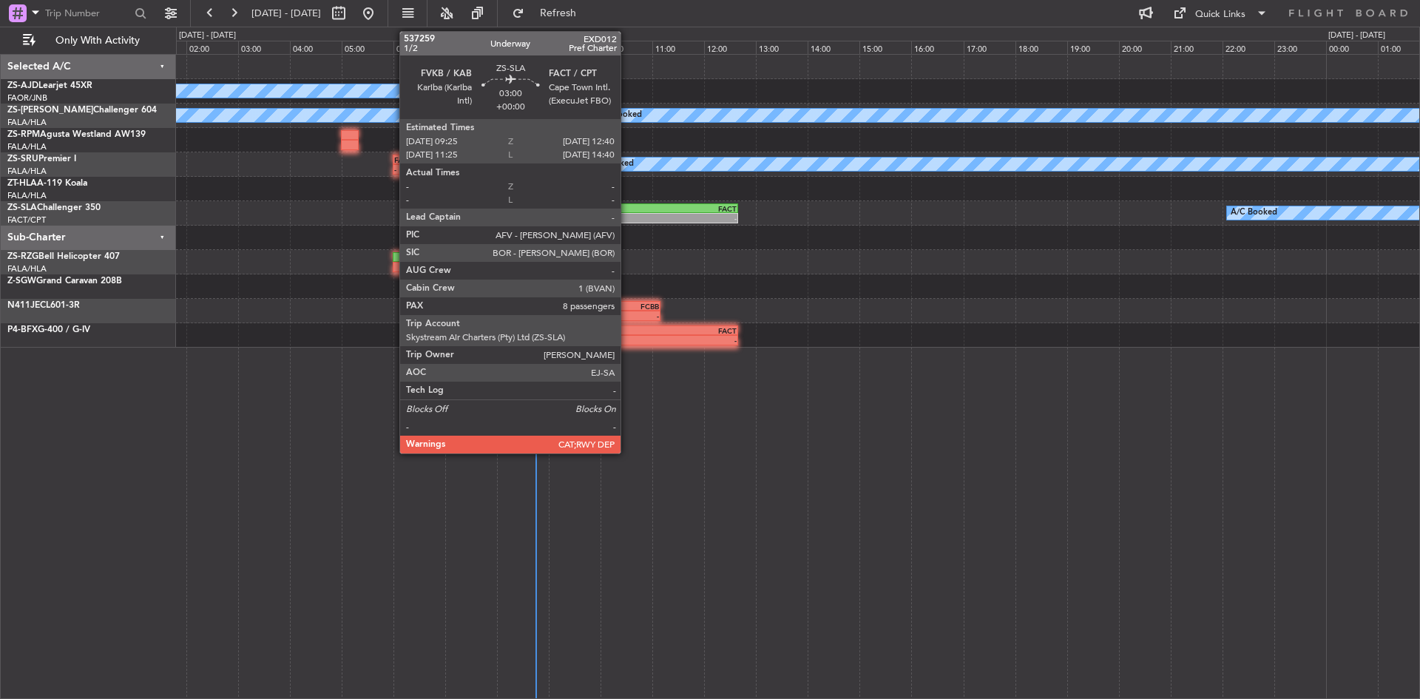
click at [627, 212] on div "FVKB" at bounding box center [612, 208] width 83 height 9
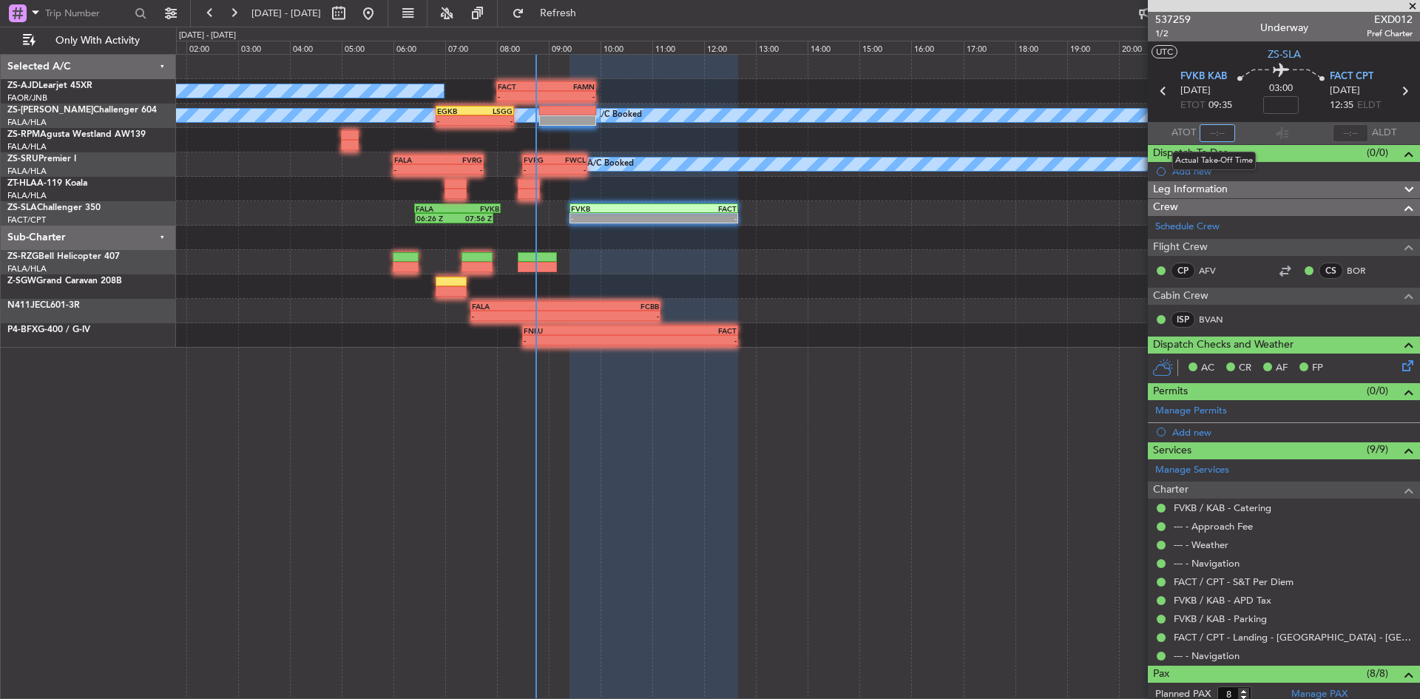
click at [1213, 131] on input "text" at bounding box center [1218, 133] width 36 height 18
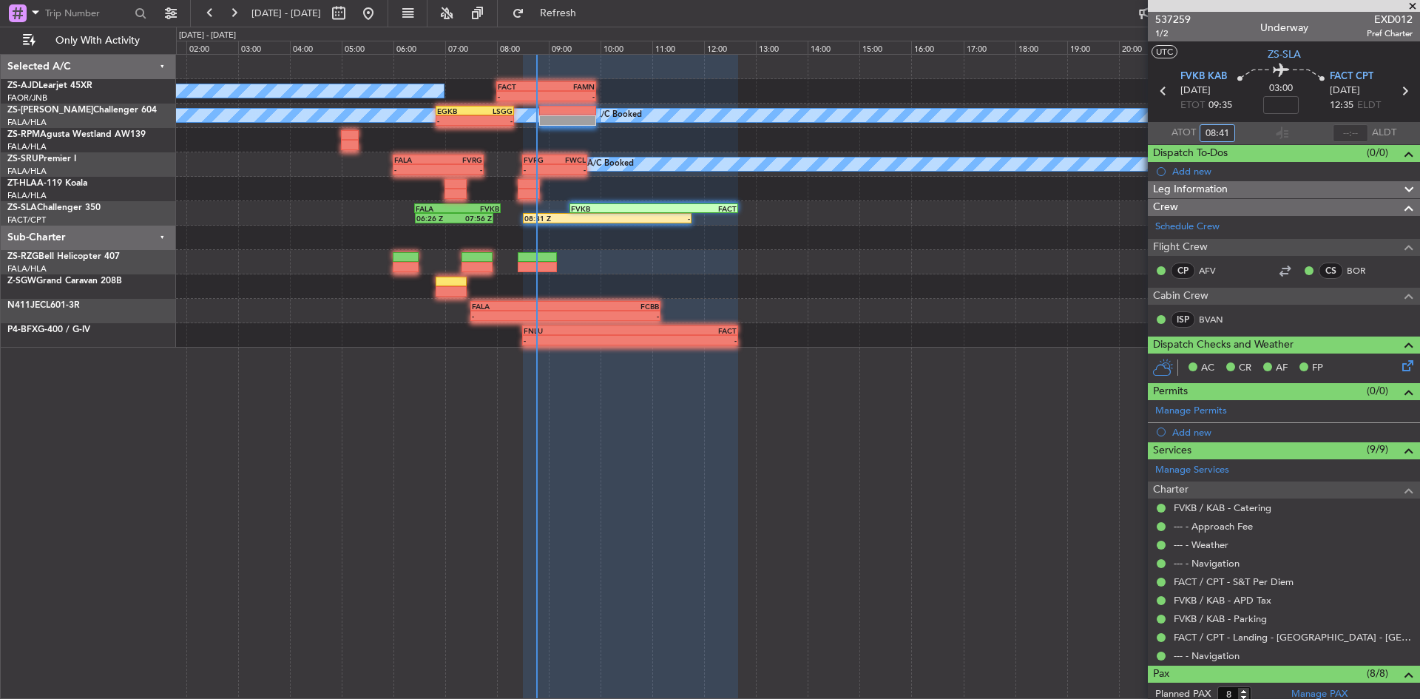
type input "08:41"
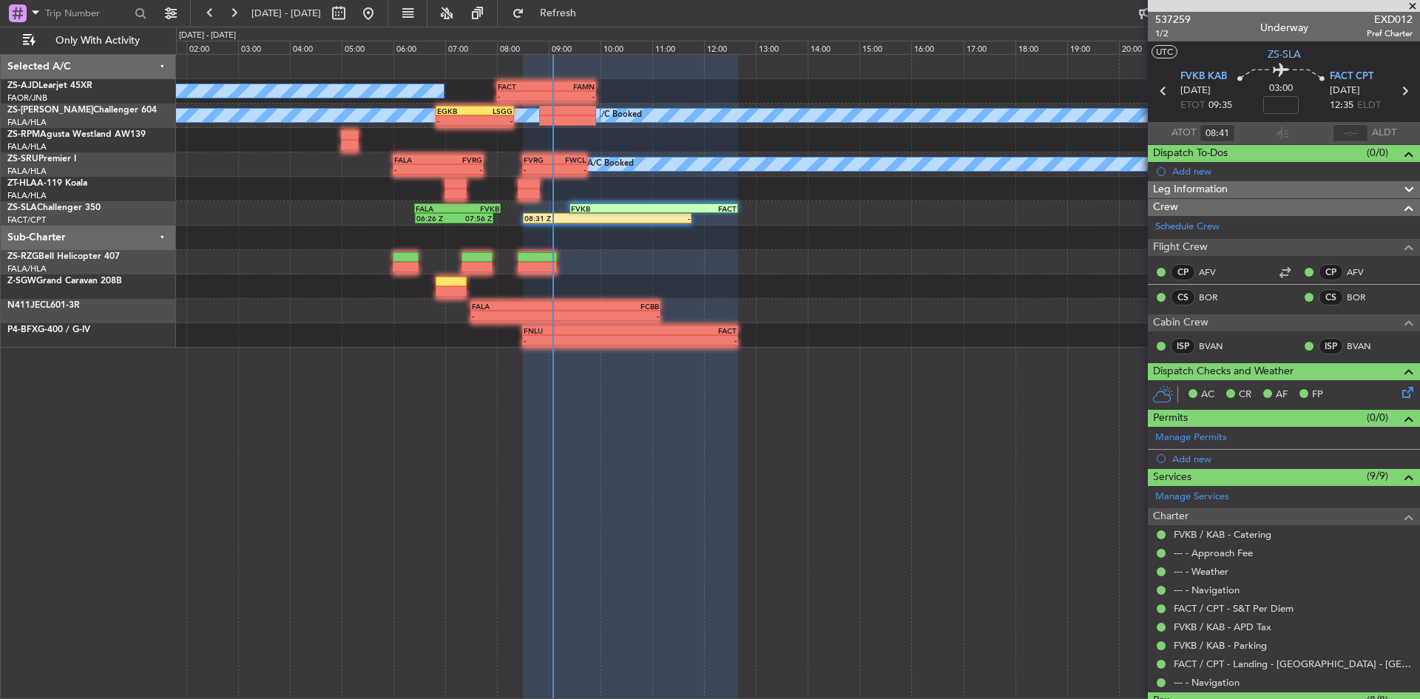
click at [1414, 7] on span at bounding box center [1413, 6] width 15 height 13
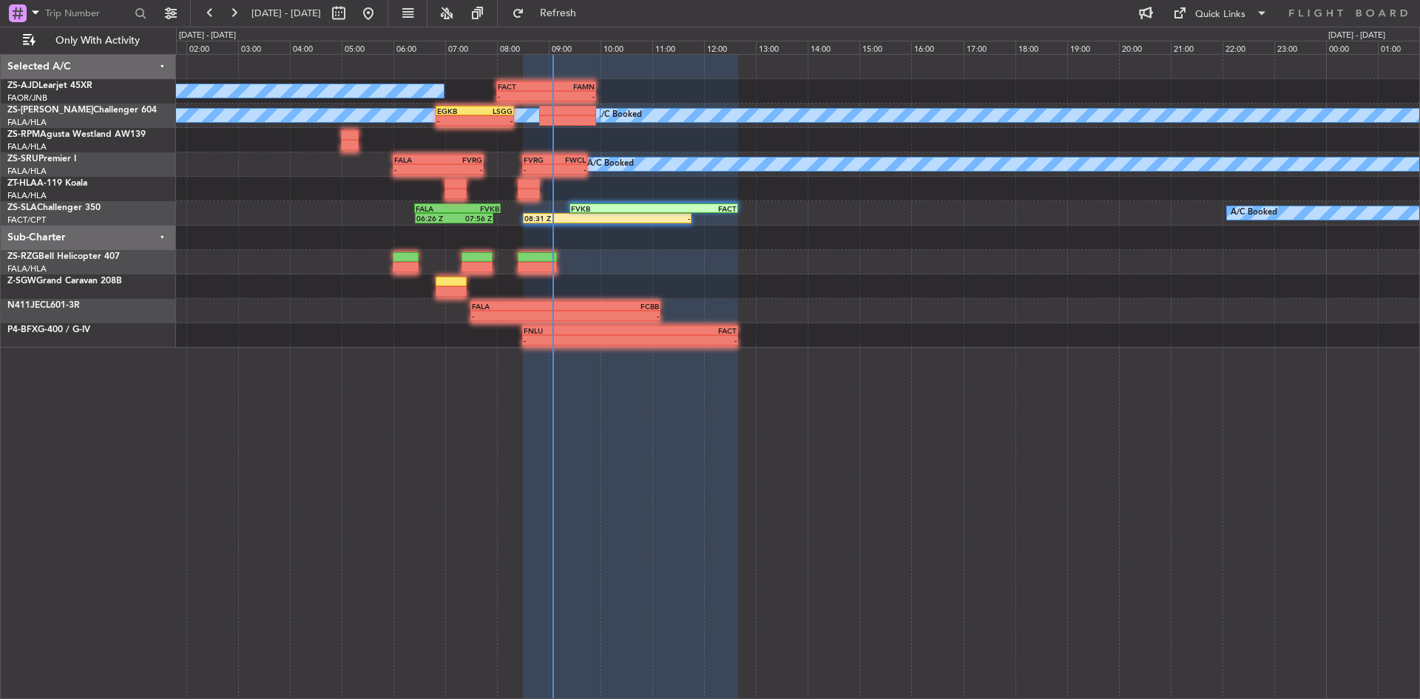
type input "0"
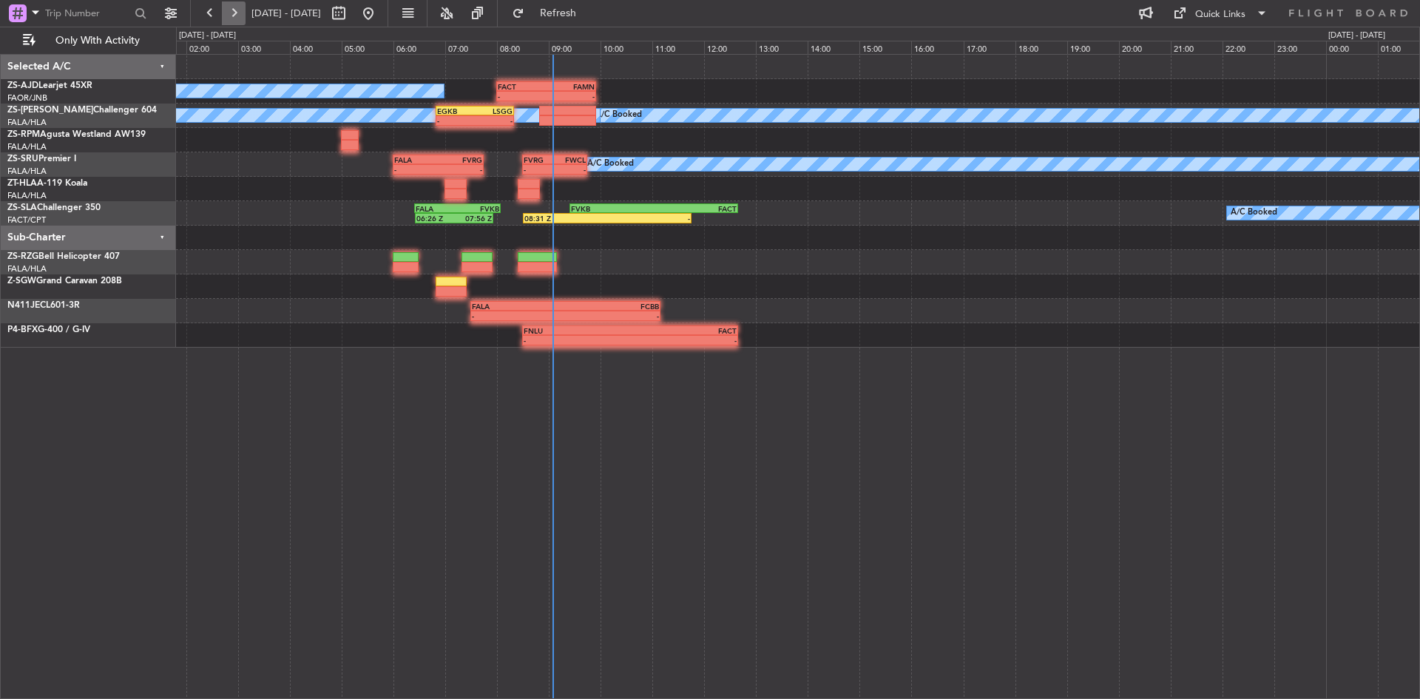
click at [237, 4] on button at bounding box center [234, 13] width 24 height 24
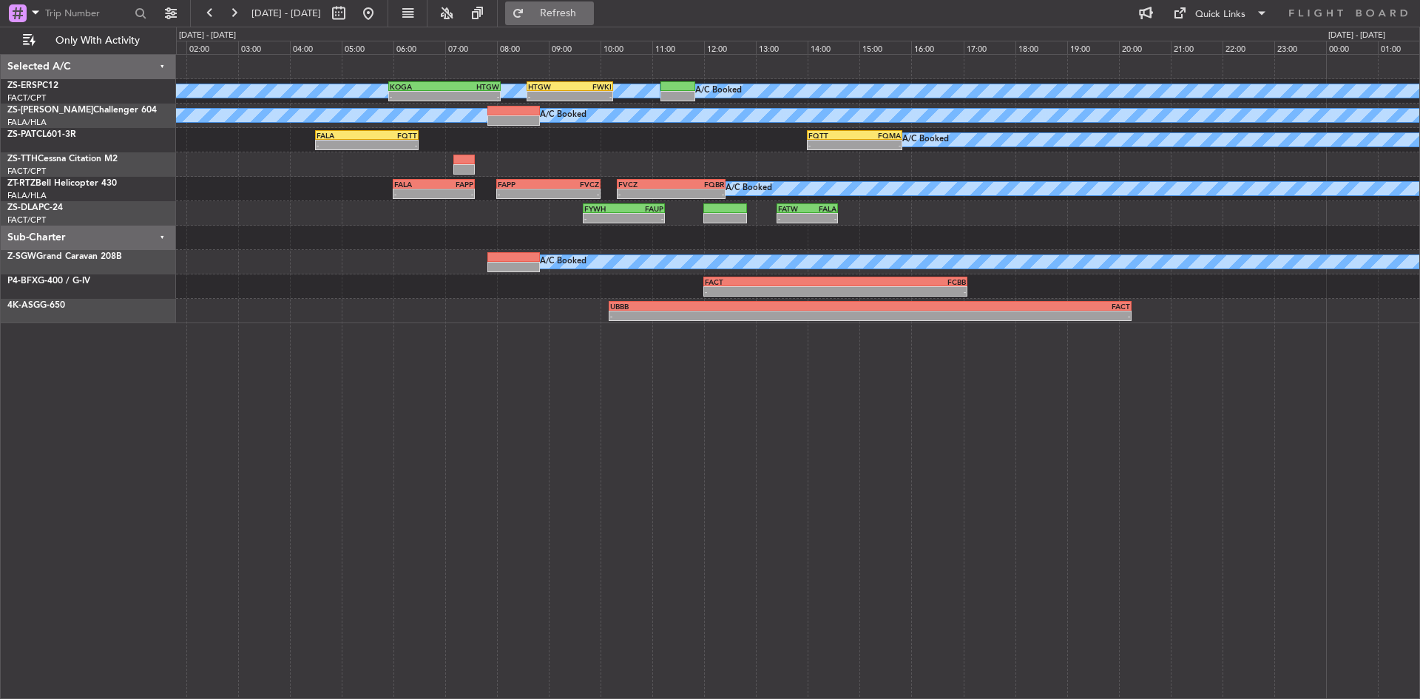
click at [583, 12] on span "Refresh" at bounding box center [558, 13] width 62 height 10
drag, startPoint x: 228, startPoint y: 13, endPoint x: 235, endPoint y: 11, distance: 7.7
click at [235, 11] on button at bounding box center [234, 13] width 24 height 24
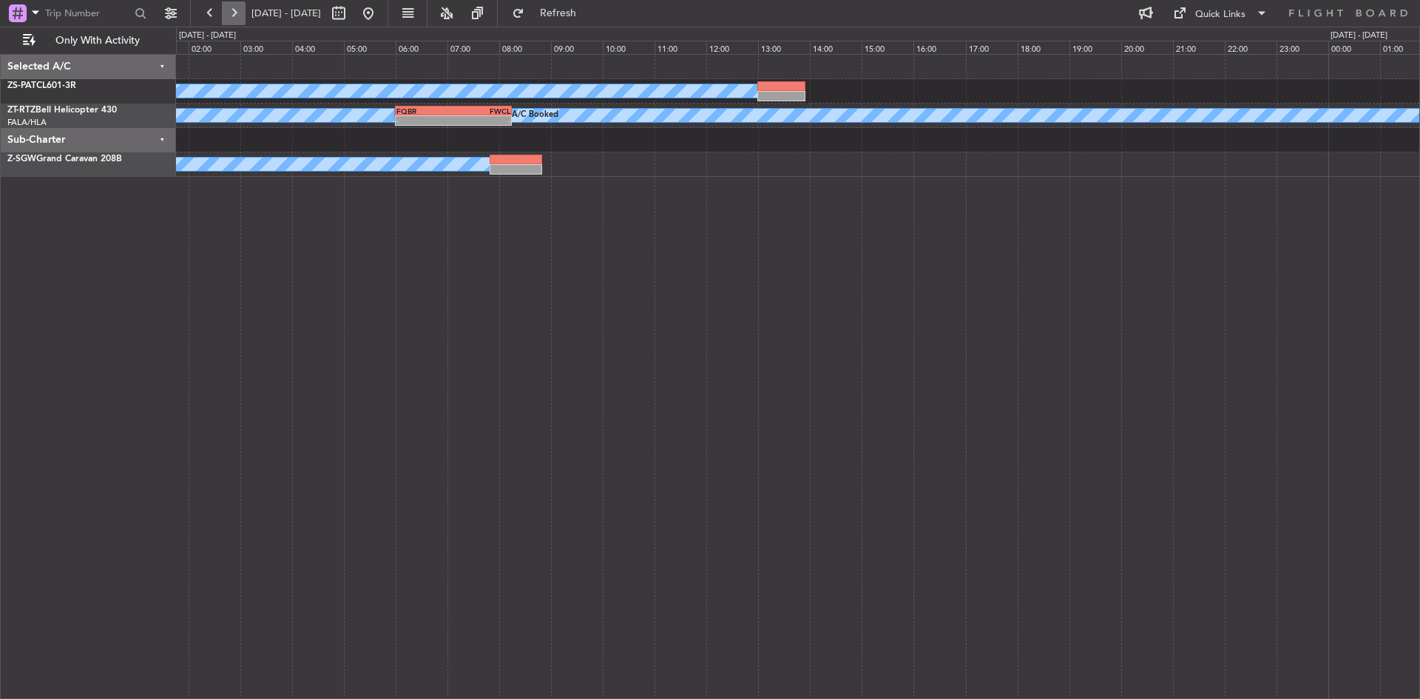
click at [235, 11] on button at bounding box center [234, 13] width 24 height 24
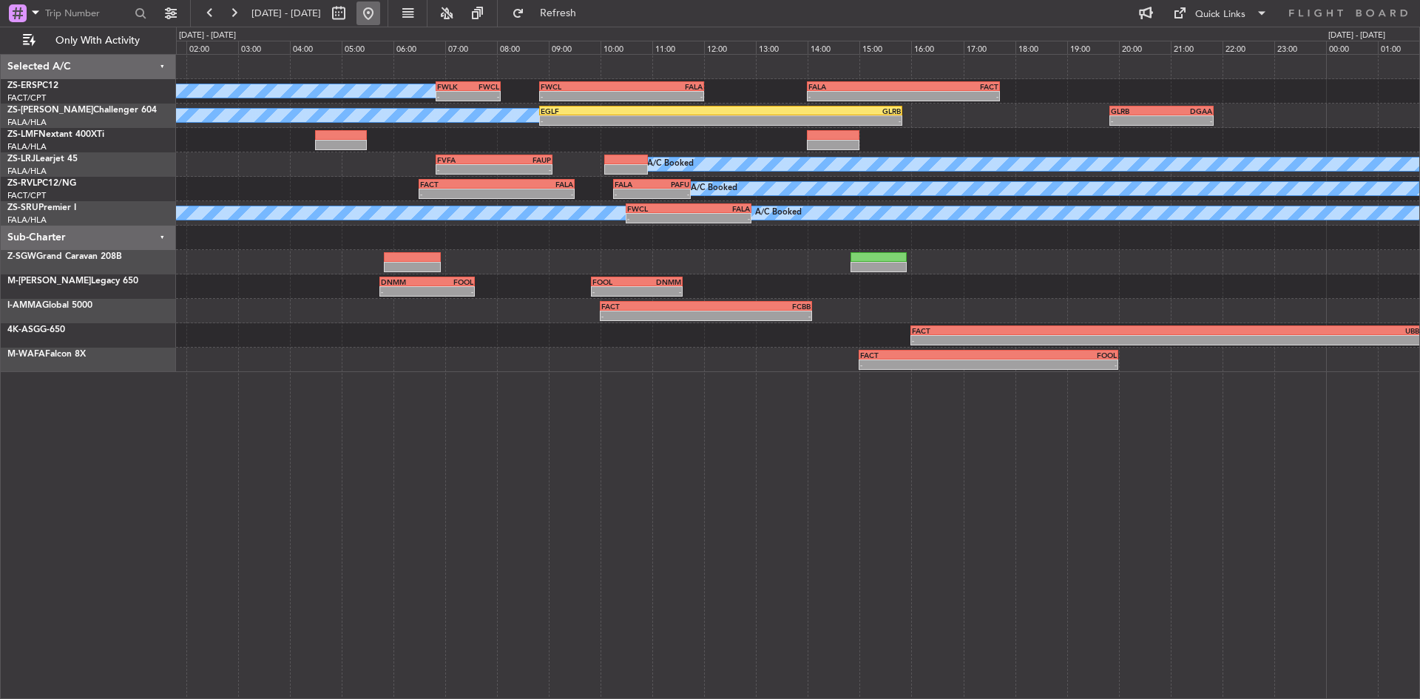
click at [380, 4] on button at bounding box center [369, 13] width 24 height 24
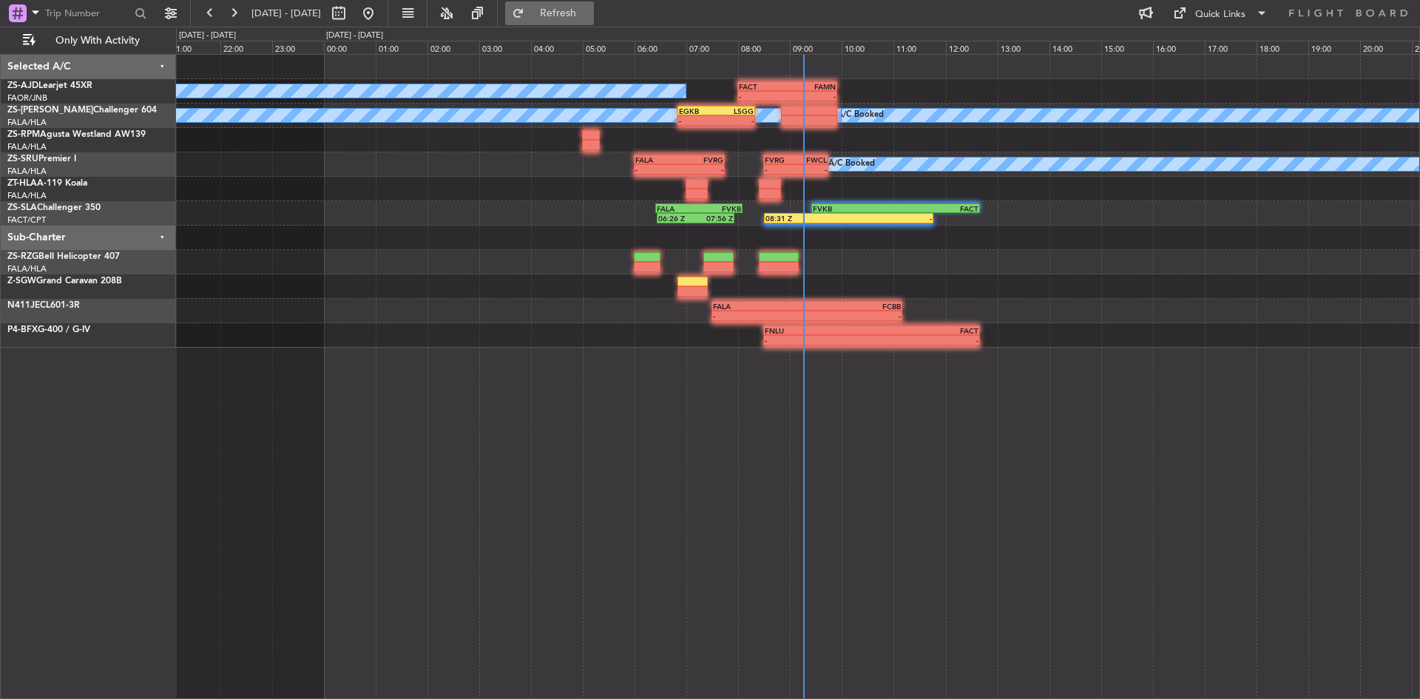
click at [588, 17] on span "Refresh" at bounding box center [558, 13] width 62 height 10
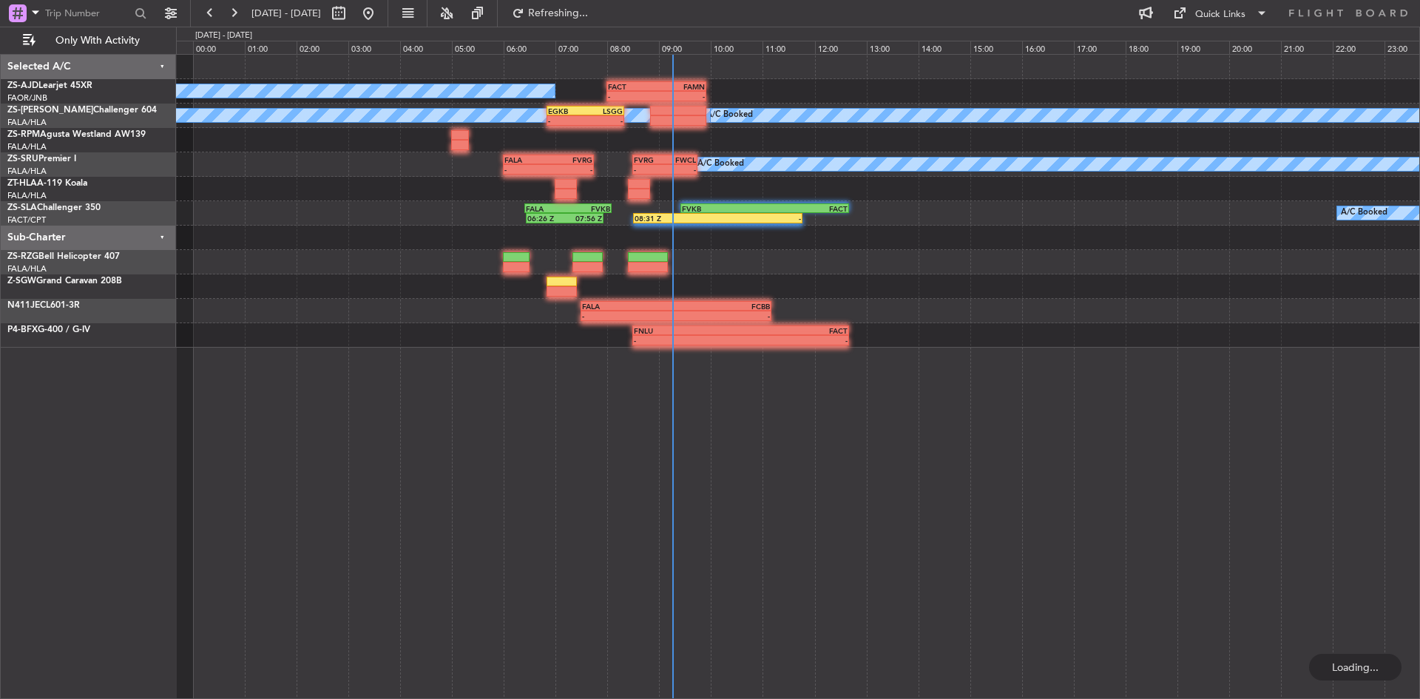
click at [436, 226] on div "A/C Booked - - FACT 08:00 Z FAMN 09:55 Z A/C Booked A/C Booked - - EGKB 06:50 Z…" at bounding box center [798, 201] width 1244 height 293
click at [590, 8] on span "Refresh" at bounding box center [558, 13] width 62 height 10
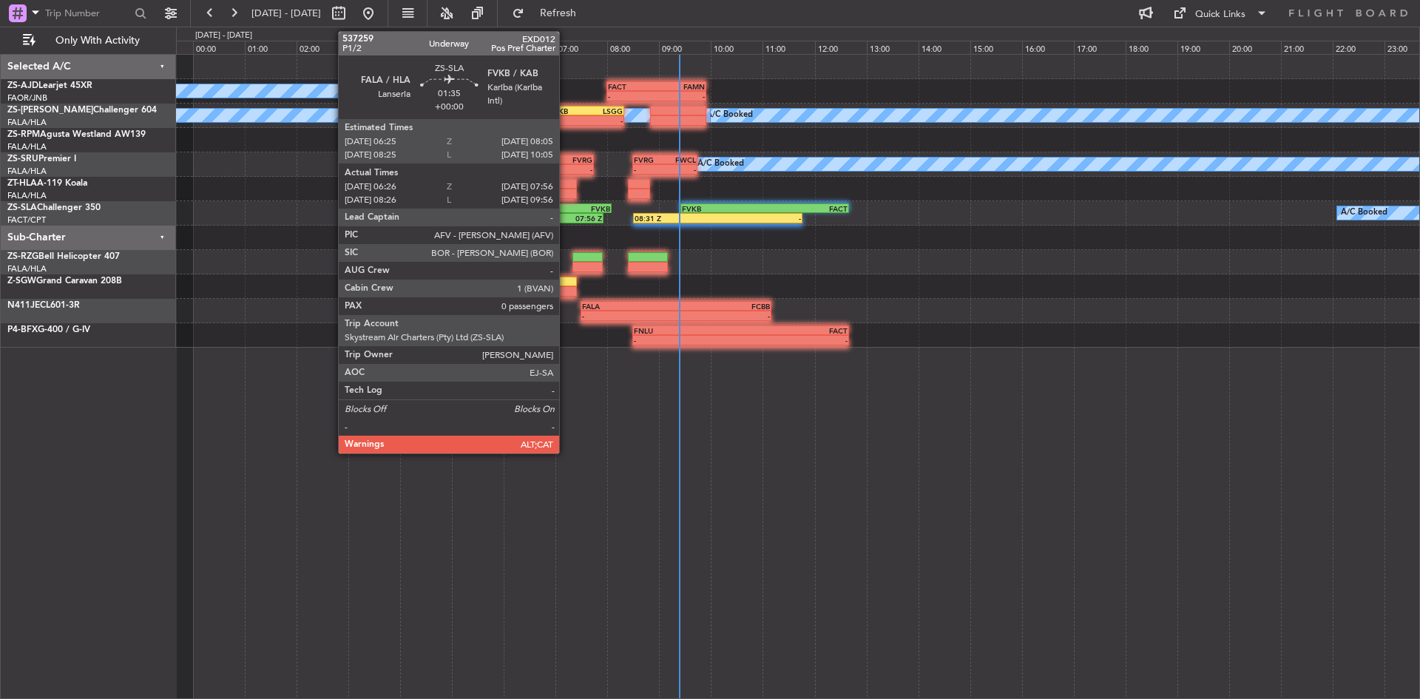
click at [566, 209] on div "FALA" at bounding box center [547, 208] width 42 height 9
